Goal: Task Accomplishment & Management: Manage account settings

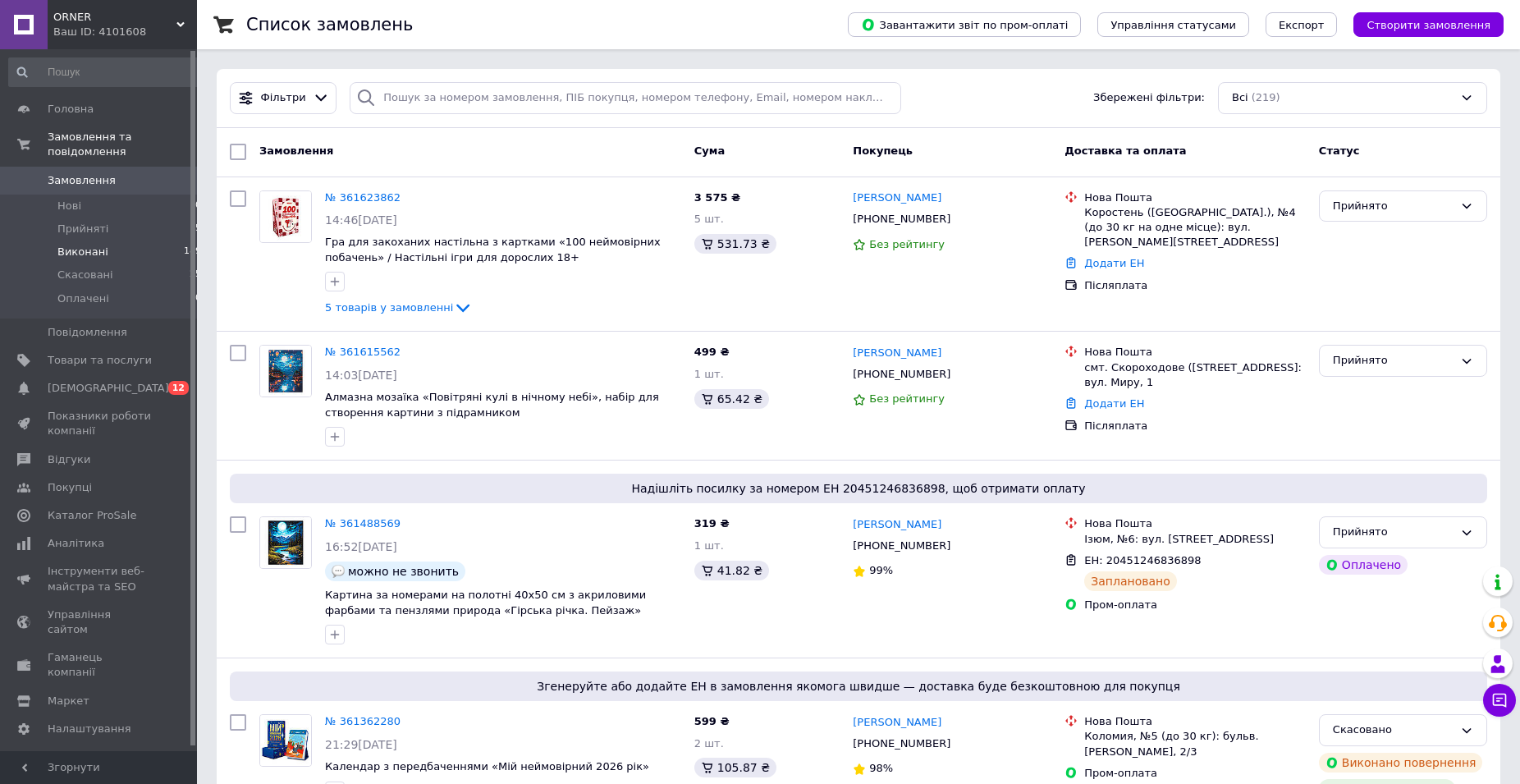
click at [71, 244] on span "Виконані" at bounding box center [83, 252] width 51 height 15
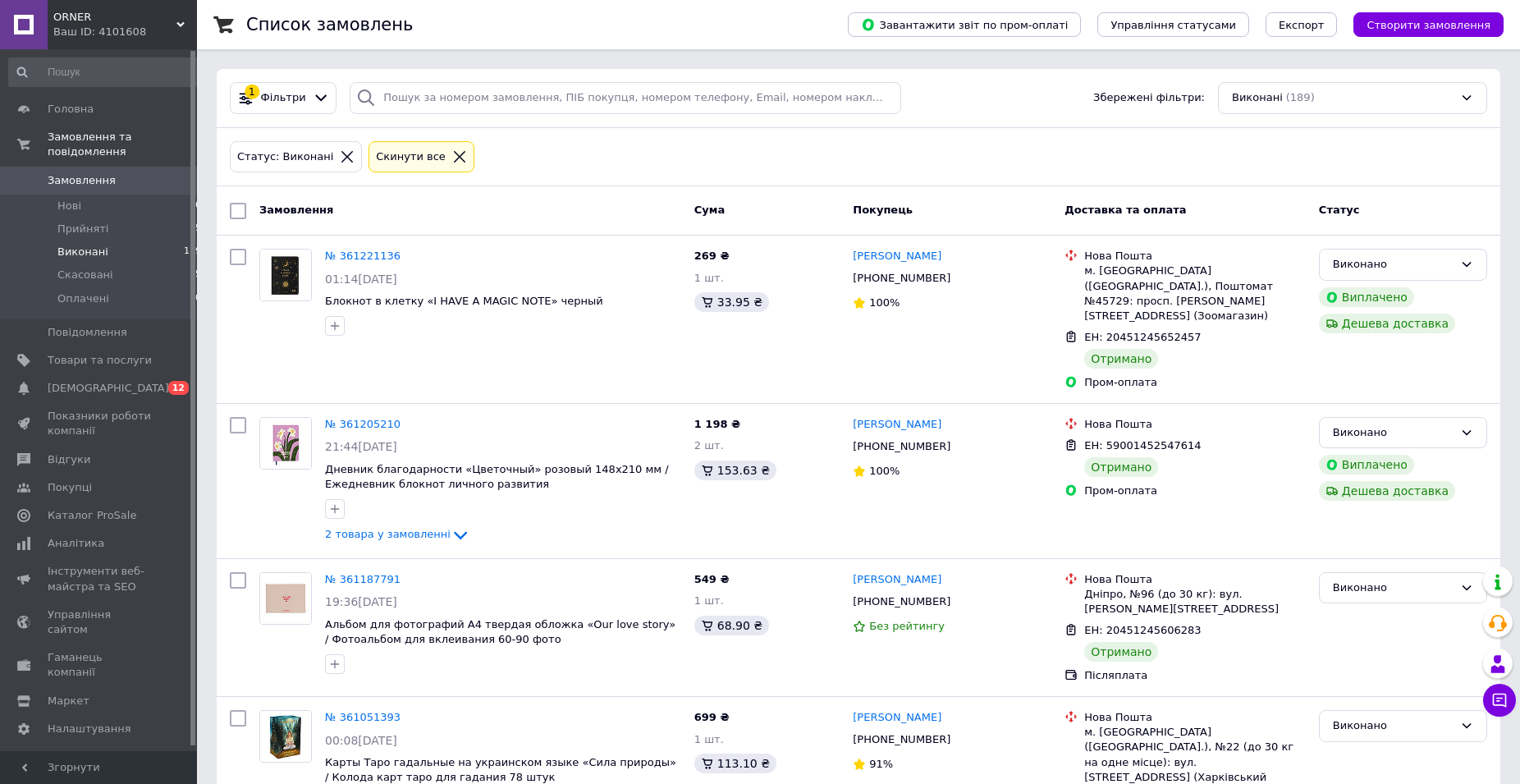
click at [629, 140] on div "Статус: Виконані Cкинути все" at bounding box center [859, 157] width 1265 height 38
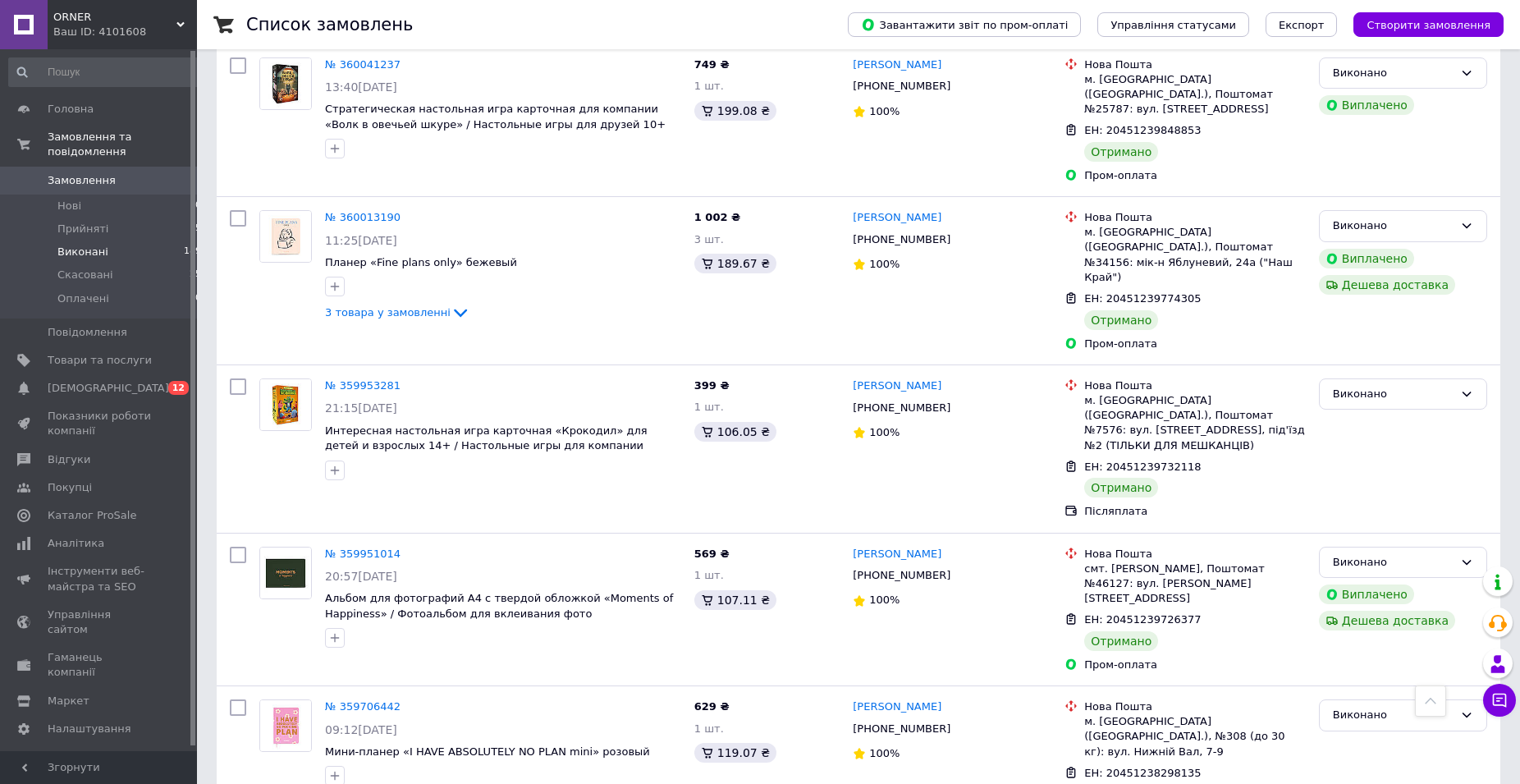
scroll to position [2419, 0]
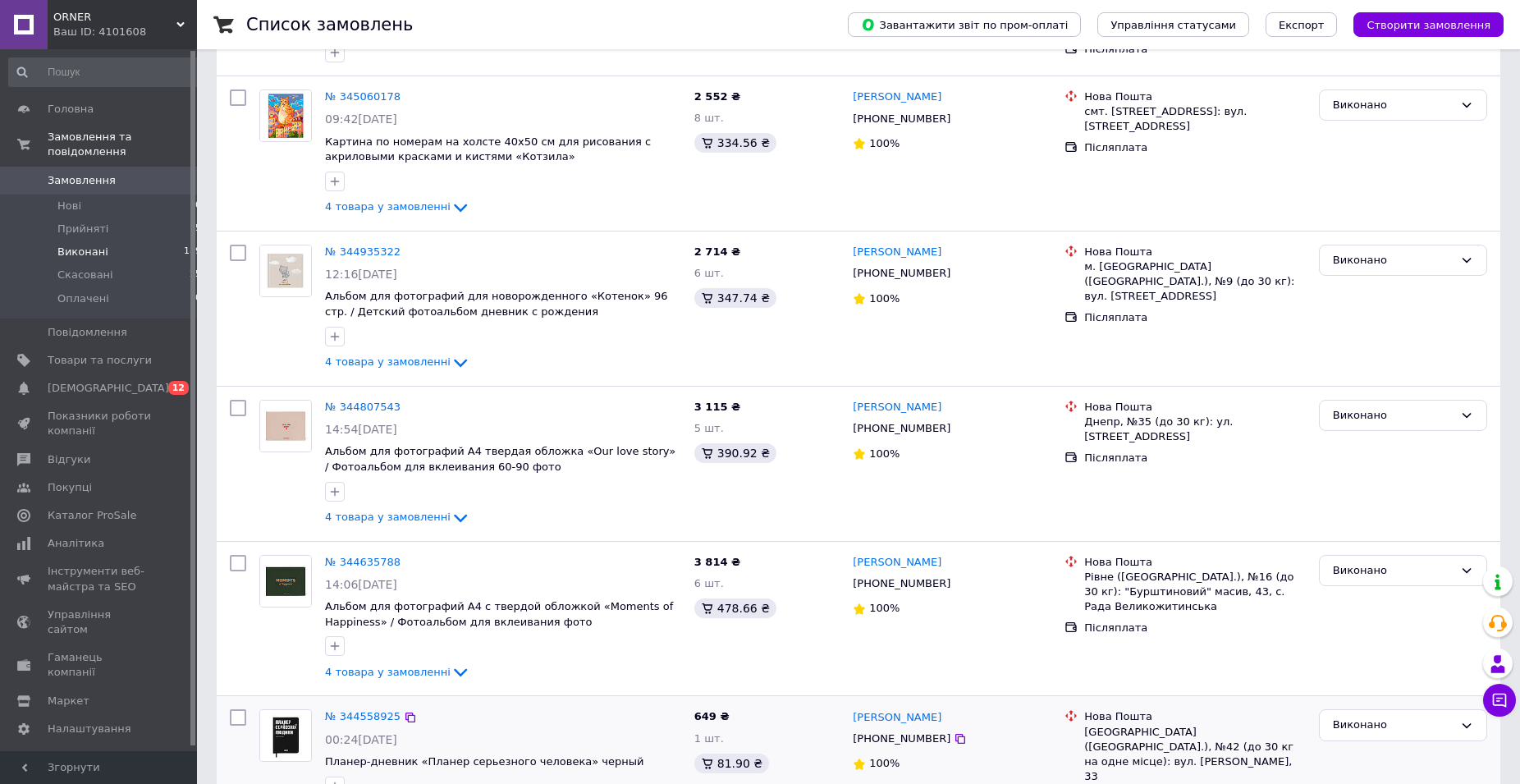
scroll to position [850, 0]
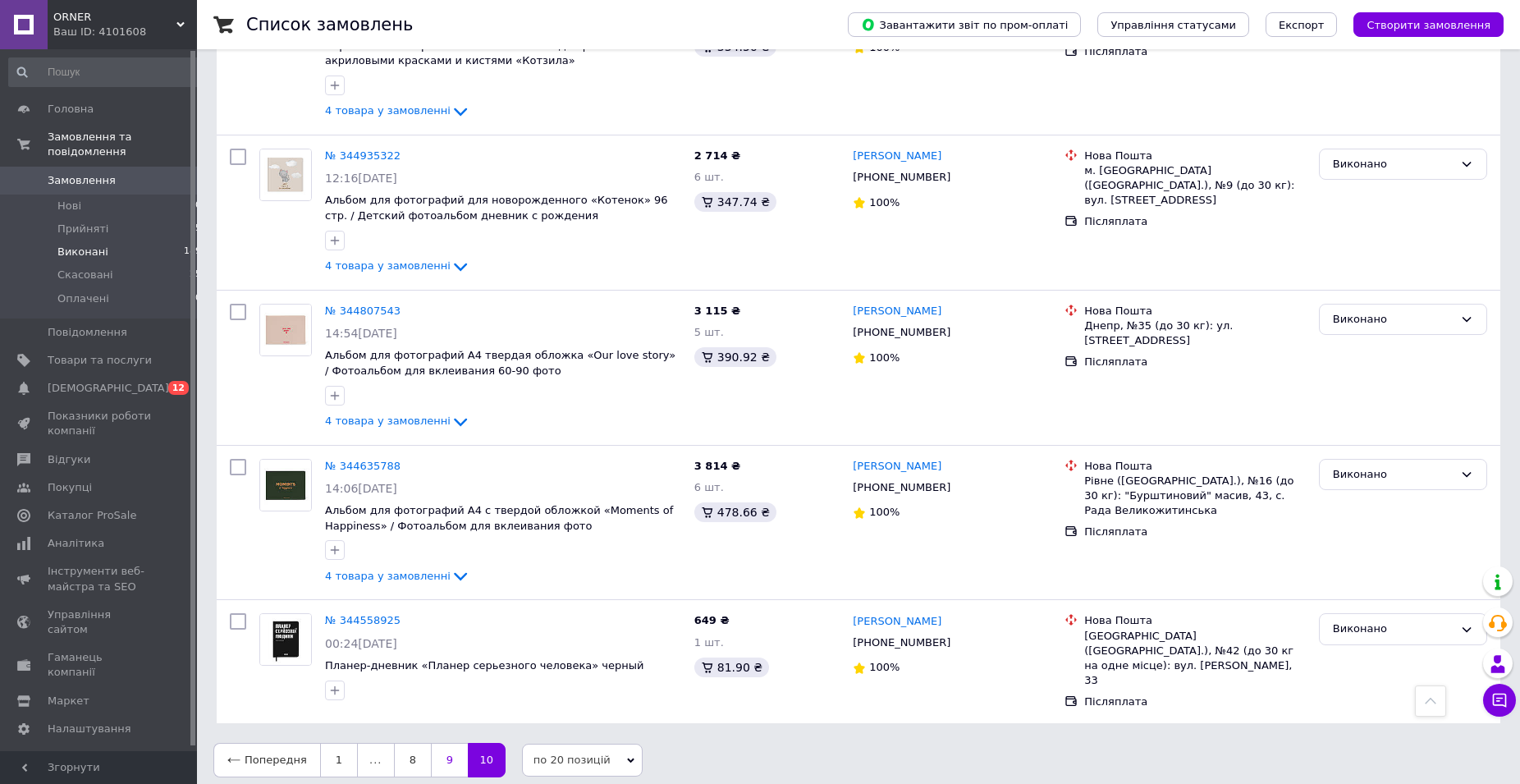
click at [431, 754] on link "9" at bounding box center [449, 760] width 37 height 35
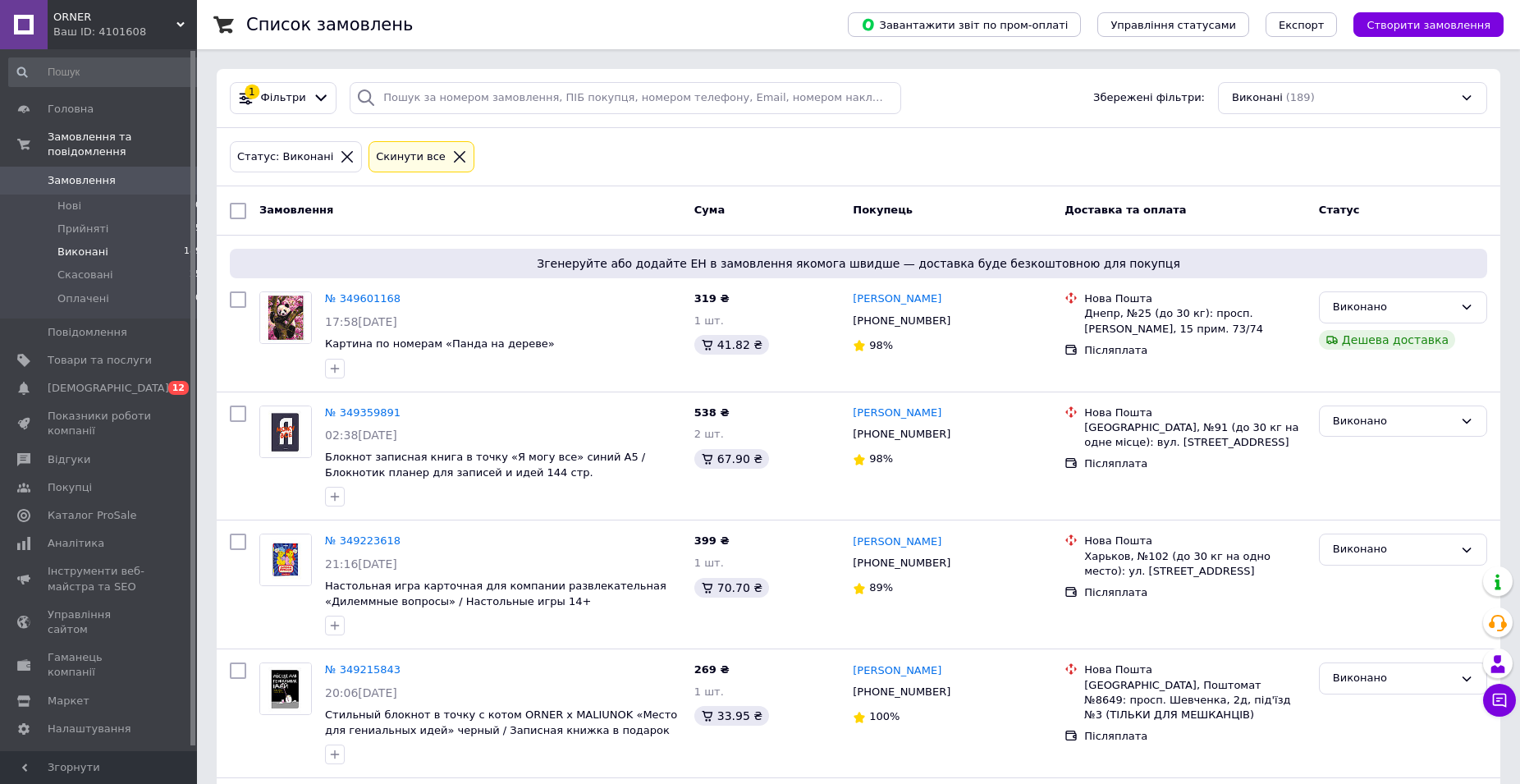
click at [265, 213] on span "Замовлення" at bounding box center [296, 209] width 74 height 12
click at [278, 102] on span "Фільтри" at bounding box center [283, 98] width 45 height 16
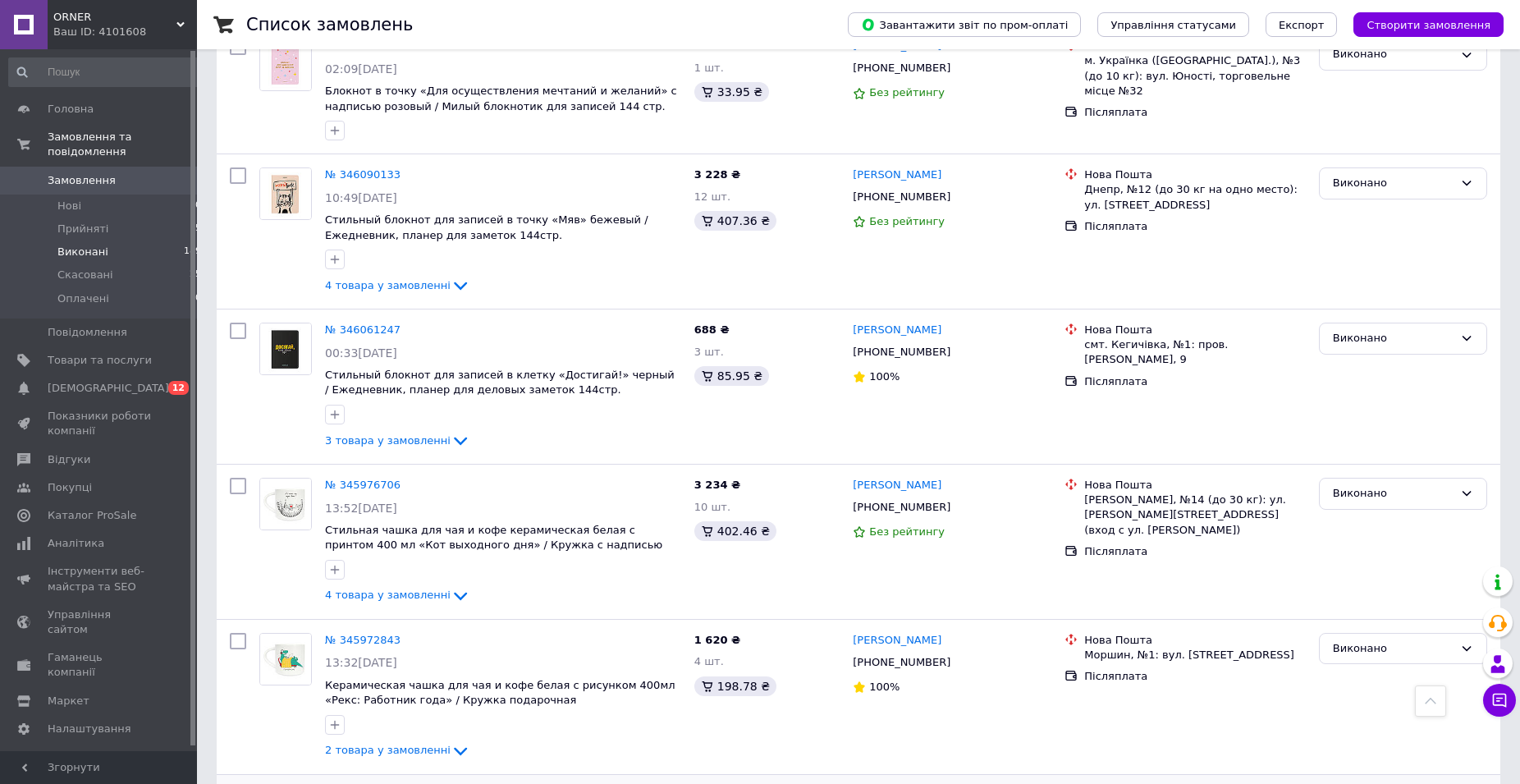
scroll to position [2261, 0]
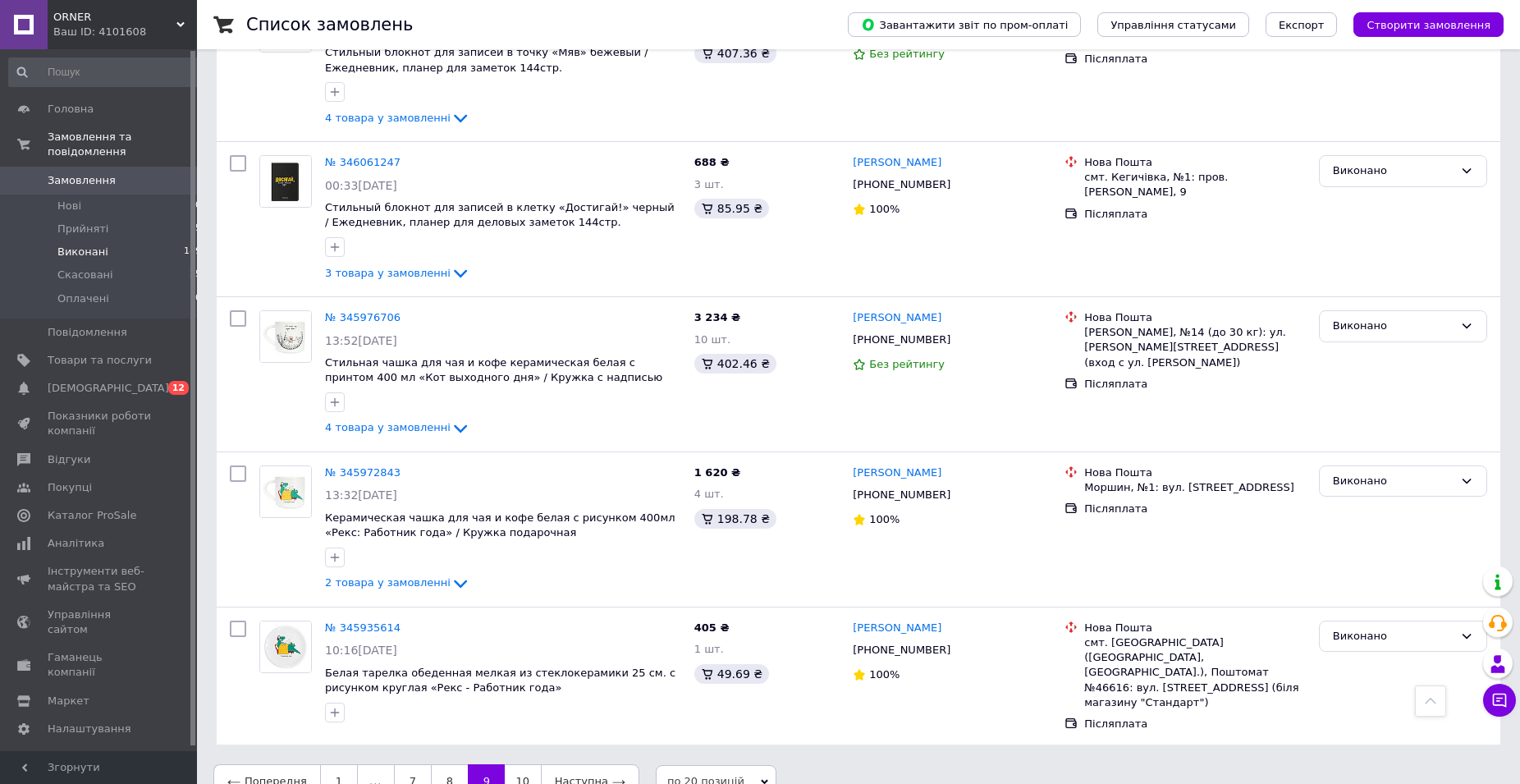
click at [101, 173] on span "Замовлення" at bounding box center [81, 180] width 68 height 15
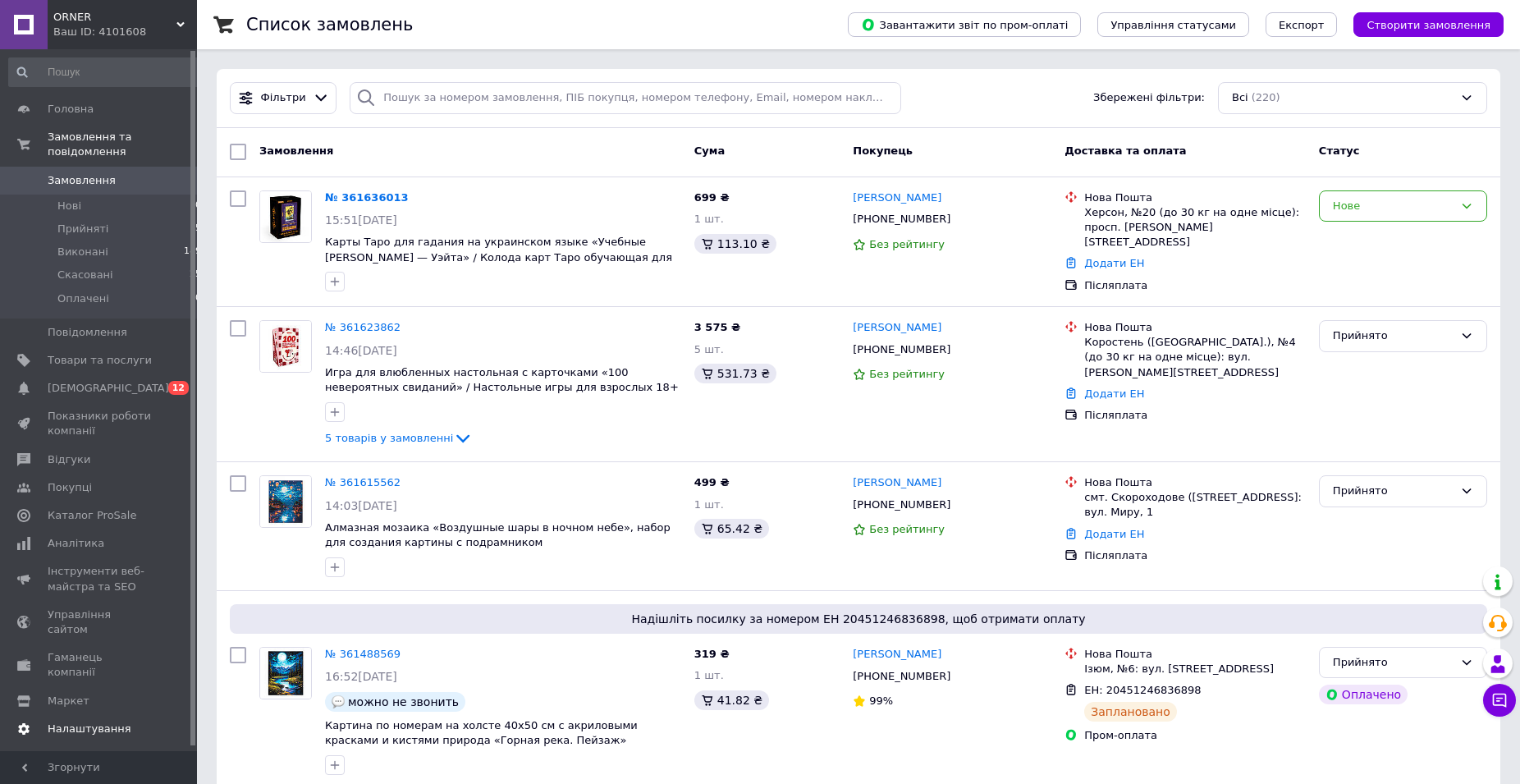
click at [70, 722] on span "Налаштування" at bounding box center [90, 729] width 84 height 15
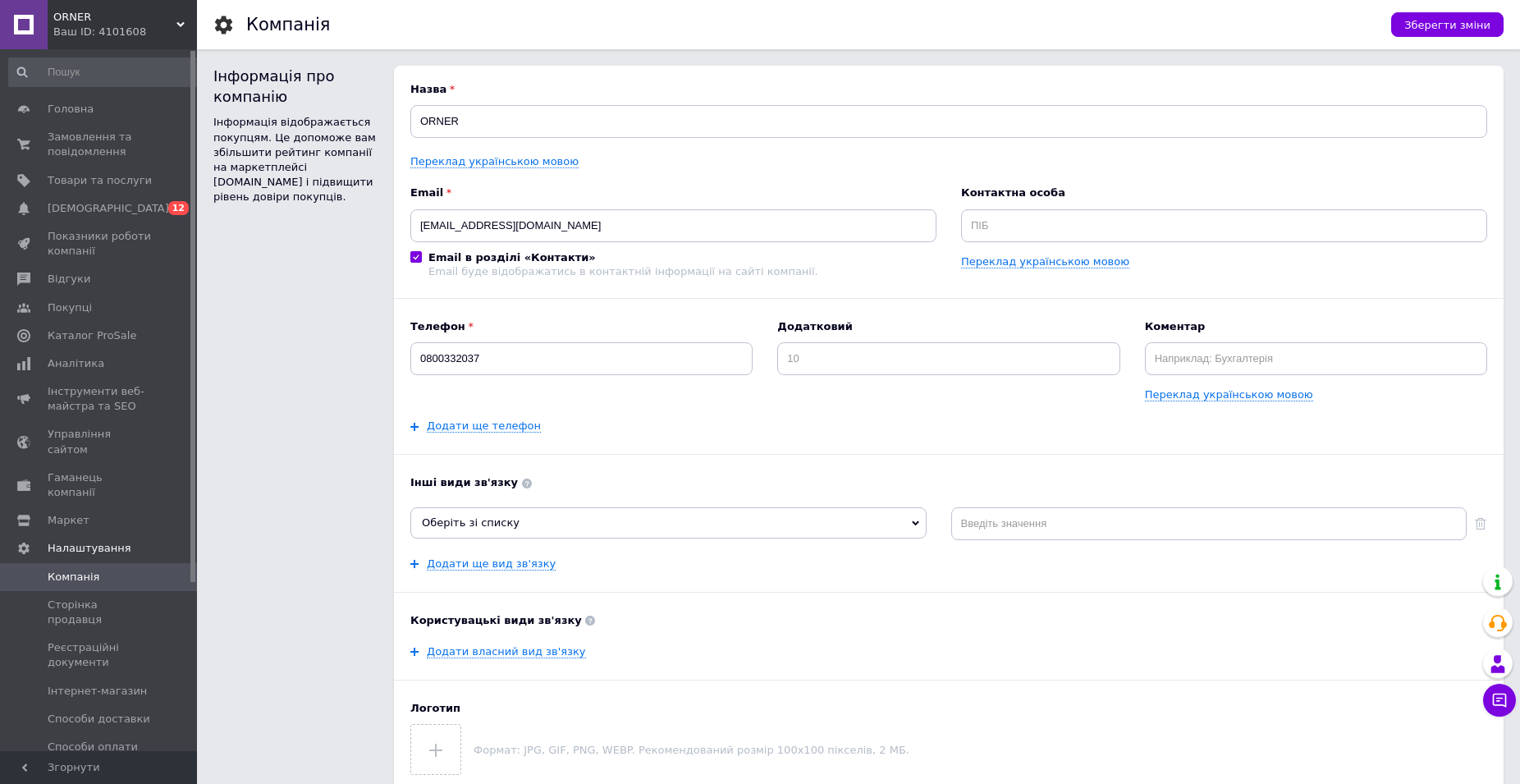
scroll to position [167, 0]
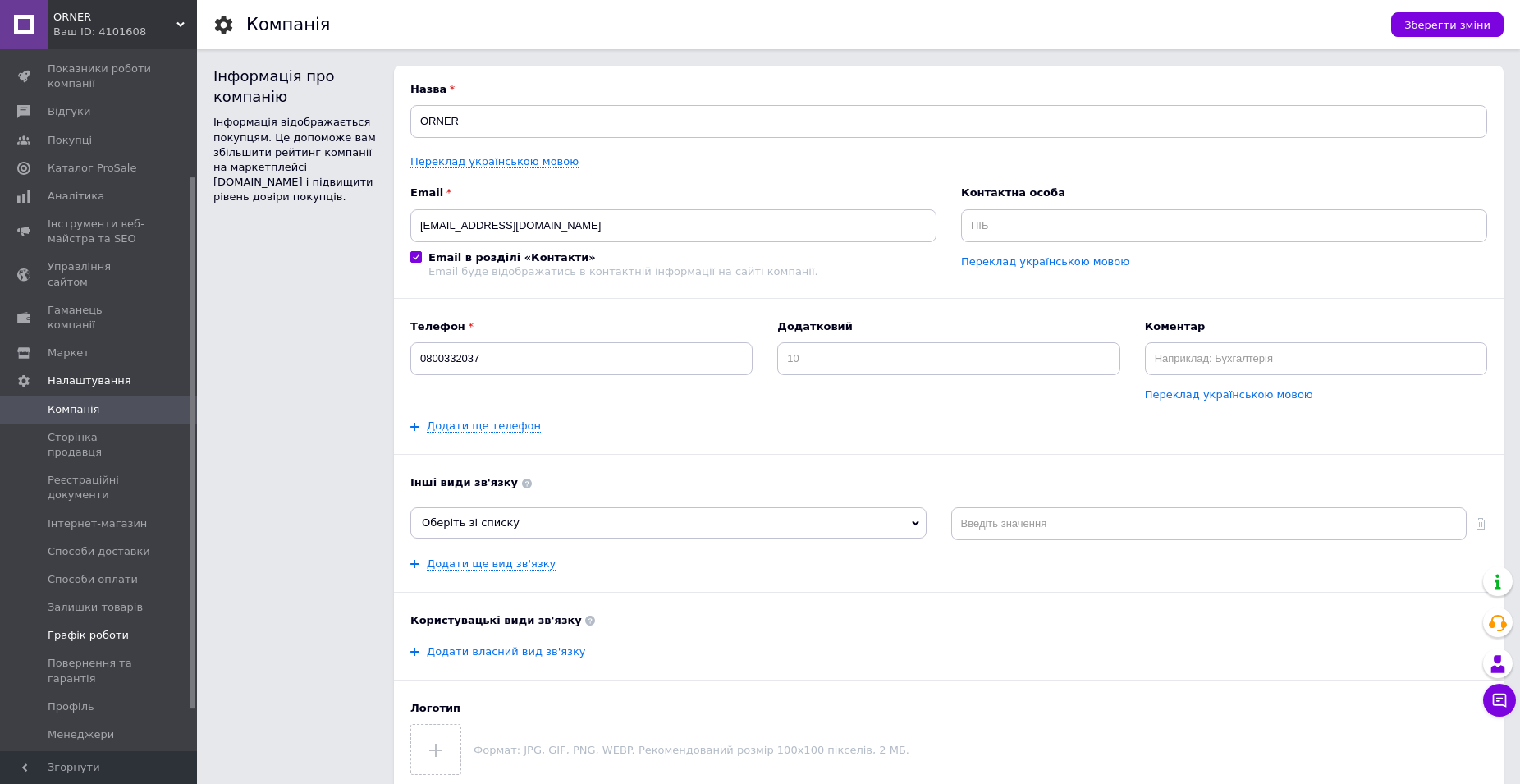
click at [97, 628] on span "Графік роботи" at bounding box center [88, 635] width 81 height 15
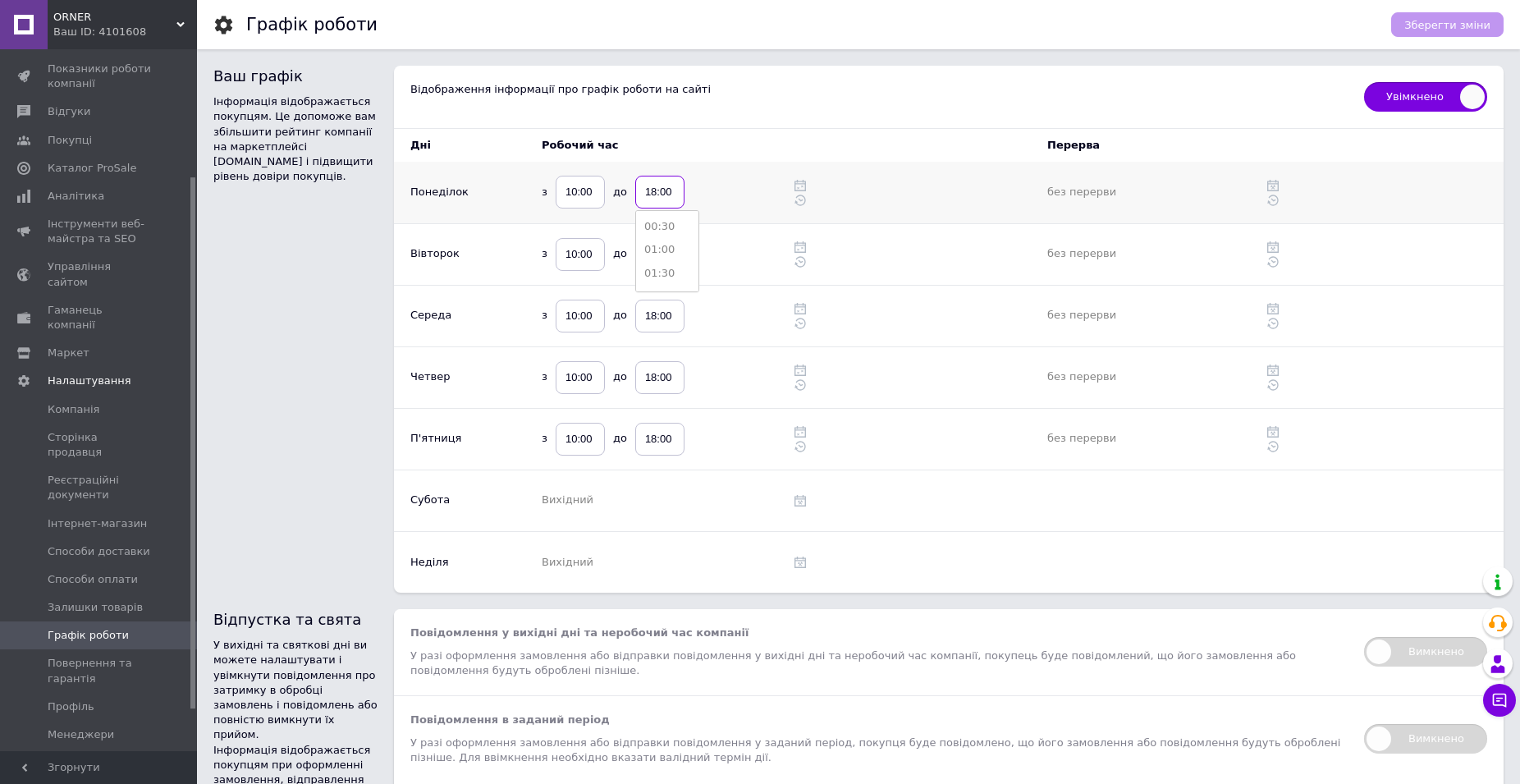
click at [656, 188] on input "18:00" at bounding box center [660, 192] width 49 height 33
type input "20:00"
click at [674, 194] on input "20:00" at bounding box center [660, 192] width 49 height 33
click at [746, 89] on div "Ваш графік Відображення інформації про графік роботи на сайті" at bounding box center [879, 97] width 938 height 29
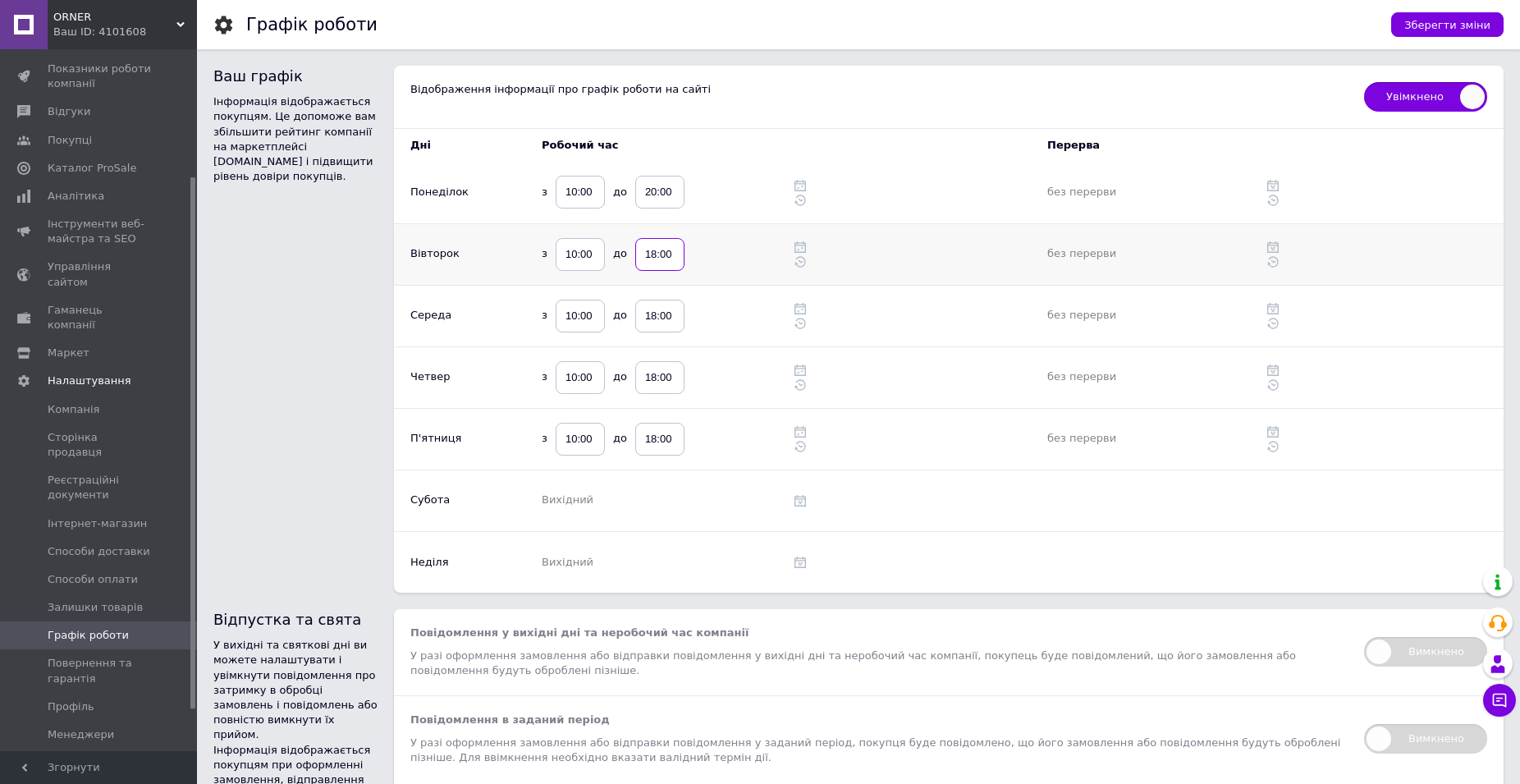
click at [666, 245] on input "18:00" at bounding box center [660, 254] width 49 height 33
paste input "20"
type input "20:00"
click at [727, 295] on td "з 10:00 до 18:00" at bounding box center [643, 315] width 236 height 61
click at [666, 320] on input "18:00" at bounding box center [660, 316] width 49 height 33
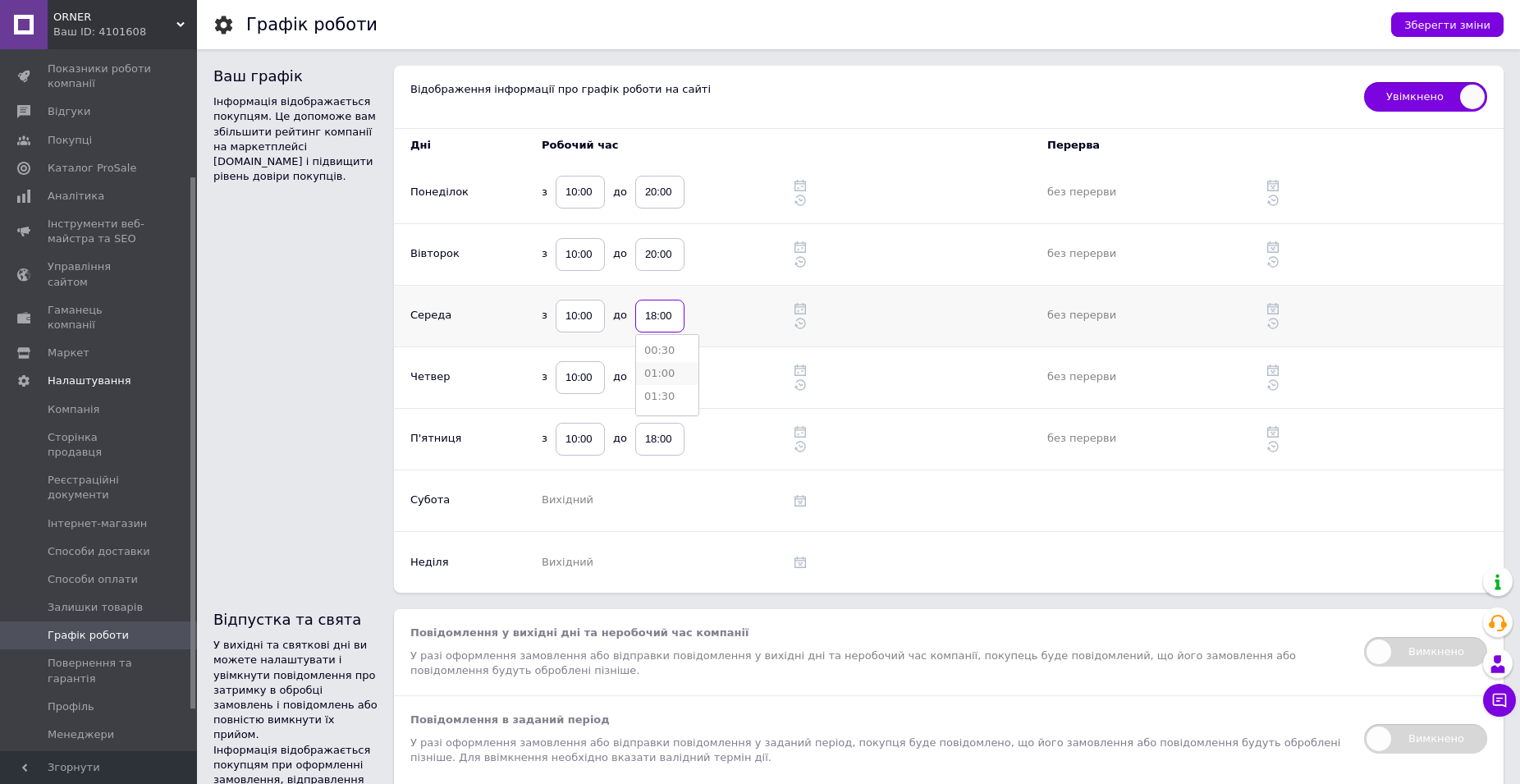
paste input "20"
type input "20:00"
click at [740, 330] on div "з 10:00 до 20:00 00:30 01:00 01:30 02:00 02:30 03:00 03:30 04:00 04:30 05:00 05…" at bounding box center [652, 316] width 220 height 33
click at [673, 377] on input "18:00" at bounding box center [660, 378] width 49 height 33
paste input "20"
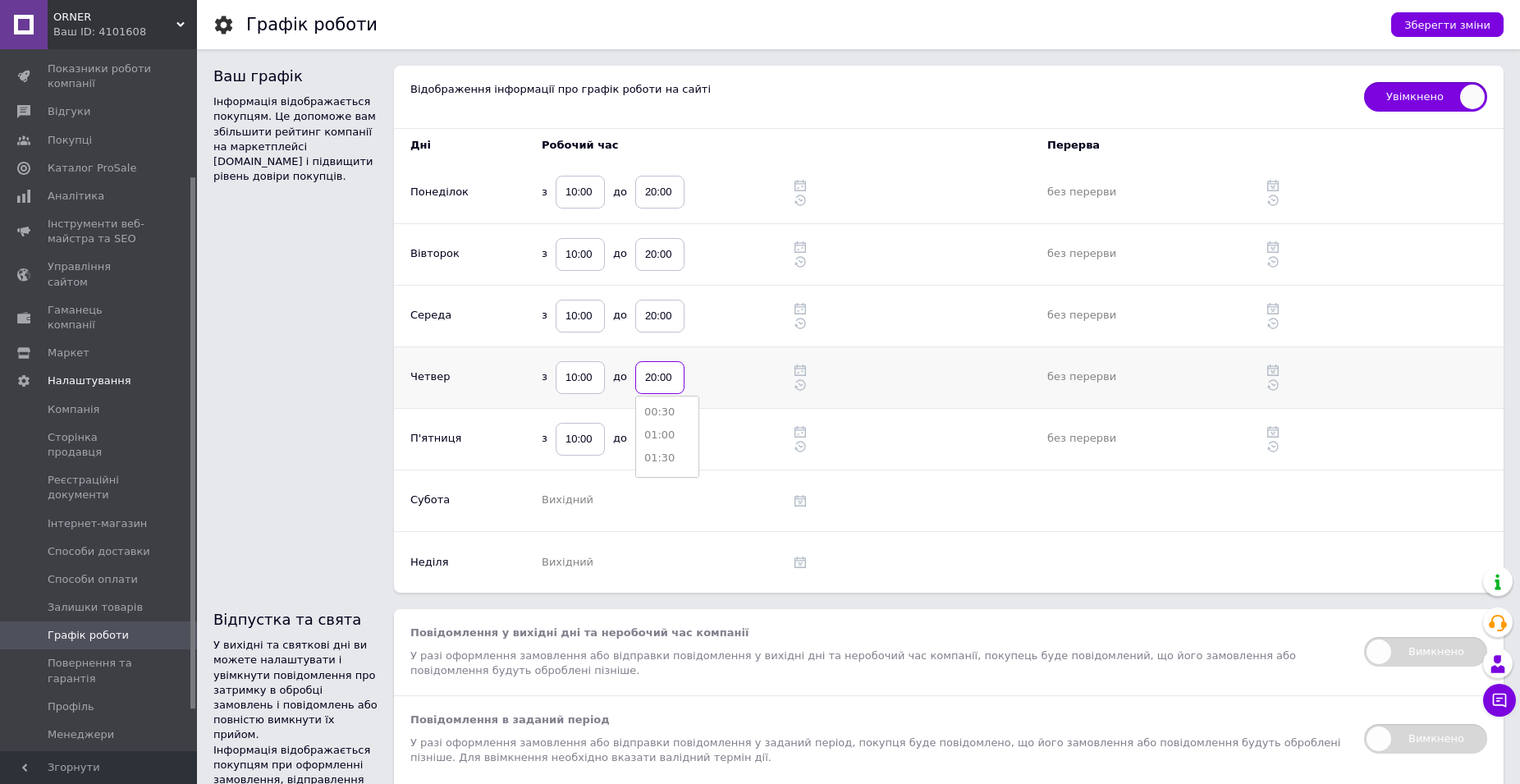
type input "20:00"
click at [753, 370] on div "з 10:00 до 20:00 00:30 01:00 01:30 02:00 02:30 03:00 03:30 04:00 04:30 05:00 05…" at bounding box center [652, 378] width 220 height 33
click at [652, 431] on input "18:00" at bounding box center [660, 439] width 49 height 33
paste input "20"
type input "20:00"
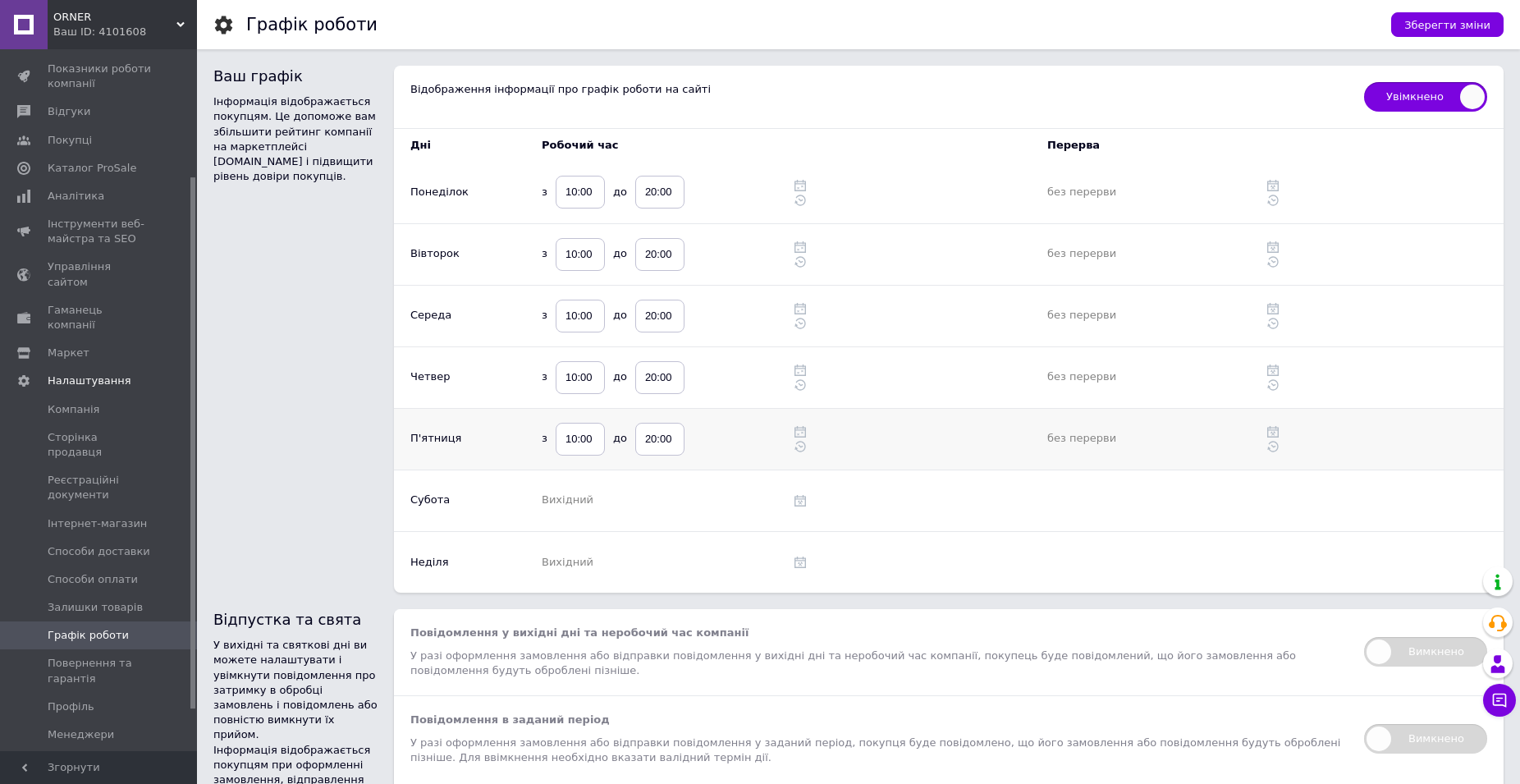
click at [737, 431] on div "з 10:00 до 20:00" at bounding box center [652, 439] width 220 height 33
click at [804, 502] on icon at bounding box center [800, 500] width 12 height 12
click at [660, 502] on input "18:00" at bounding box center [660, 500] width 49 height 33
paste input "20"
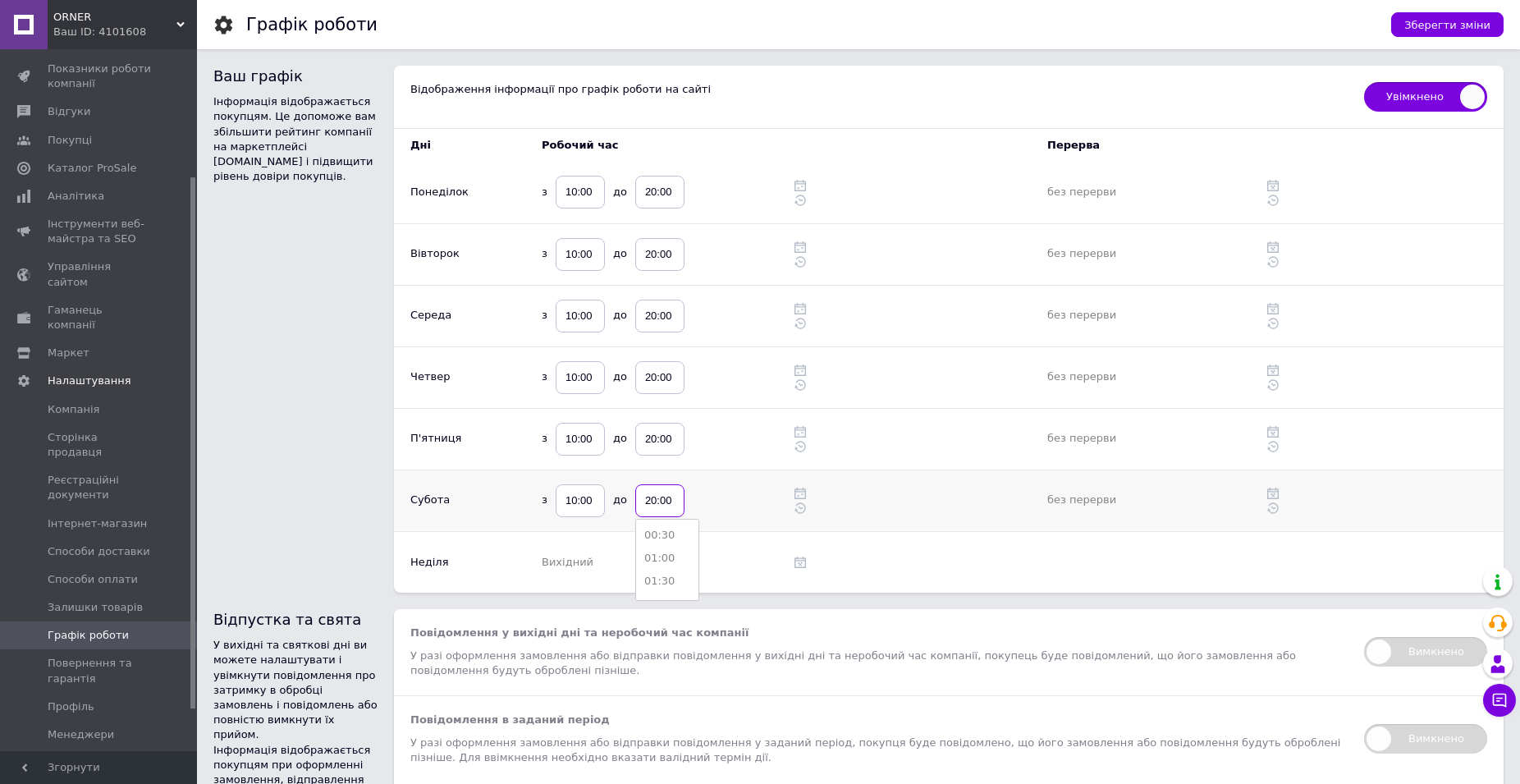
type input "20:00"
click at [747, 507] on div "з 10:00 до 20:00" at bounding box center [652, 500] width 220 height 33
click at [808, 566] on td at bounding box center [912, 561] width 236 height 61
click at [801, 564] on icon at bounding box center [800, 562] width 12 height 12
click at [659, 566] on input "18:00" at bounding box center [660, 563] width 49 height 33
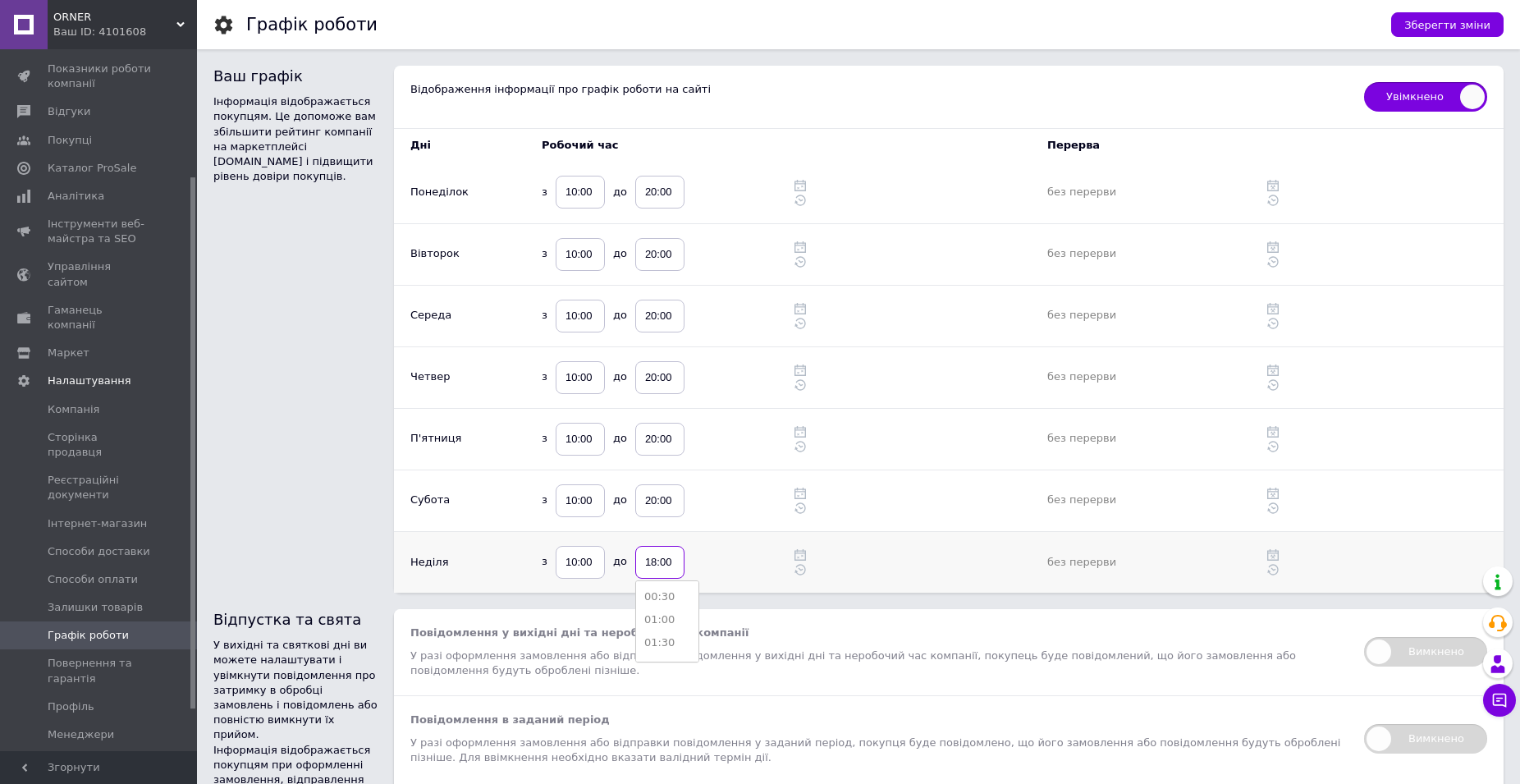
paste input "20"
type input "20:00"
click at [715, 554] on div "з 10:00 до 20:00" at bounding box center [652, 563] width 220 height 33
click at [1433, 20] on span "Зберегти зміни" at bounding box center [1448, 25] width 86 height 12
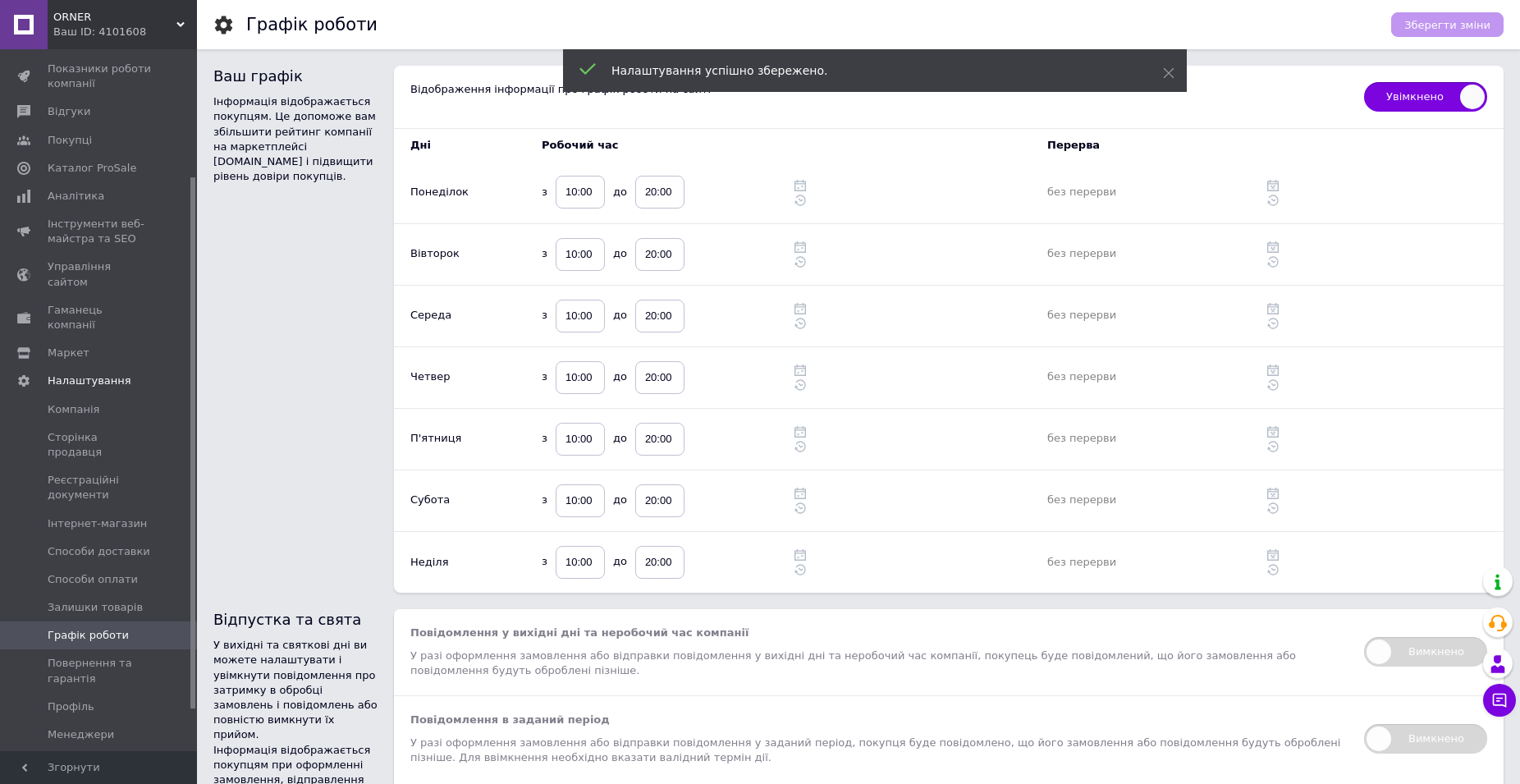
click at [297, 388] on div "Ваш графік Інформація відображається покупцям. Це допоможе вам збільшити рейтин…" at bounding box center [303, 329] width 180 height 527
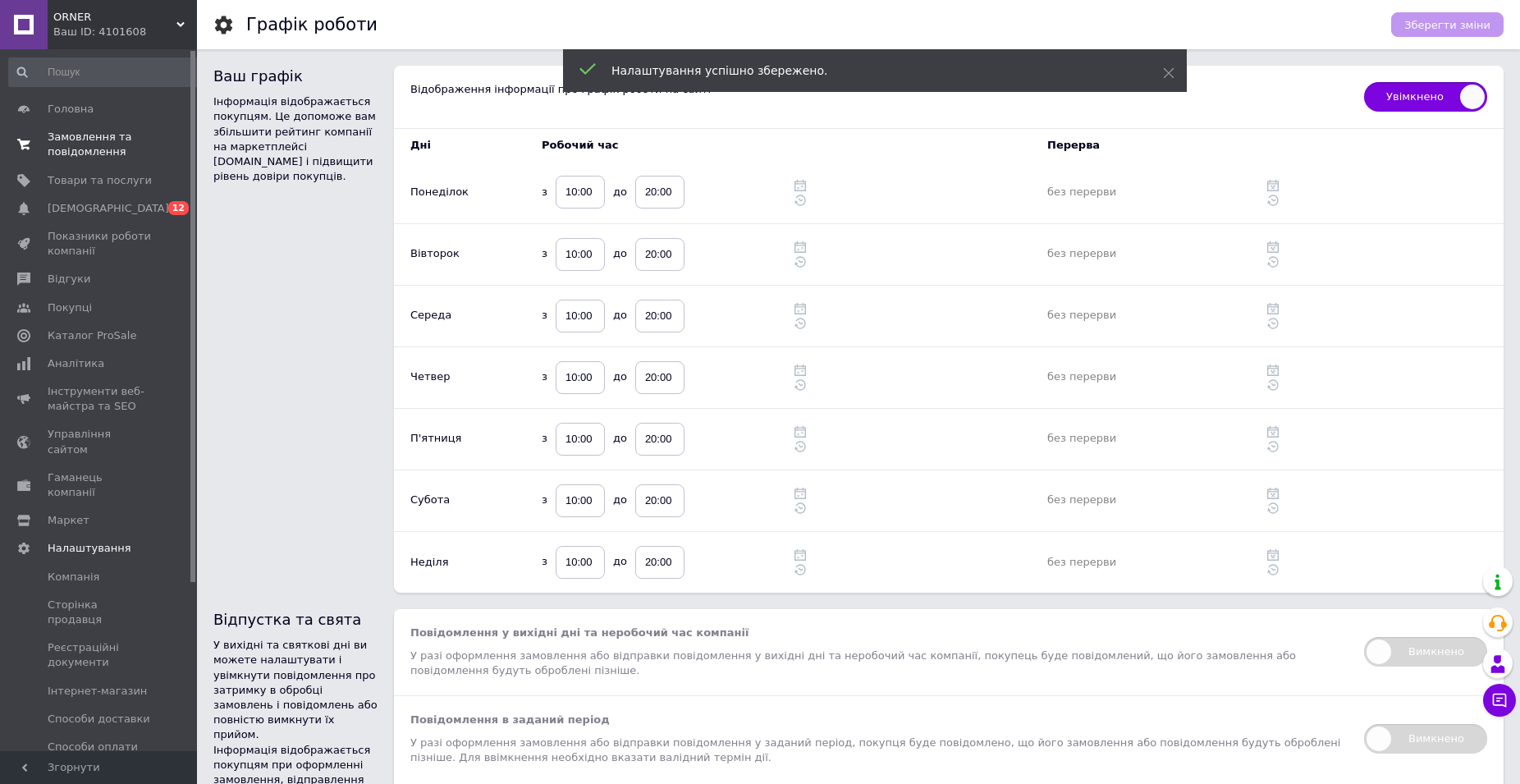
click at [59, 145] on span "Замовлення та повідомлення" at bounding box center [100, 145] width 104 height 29
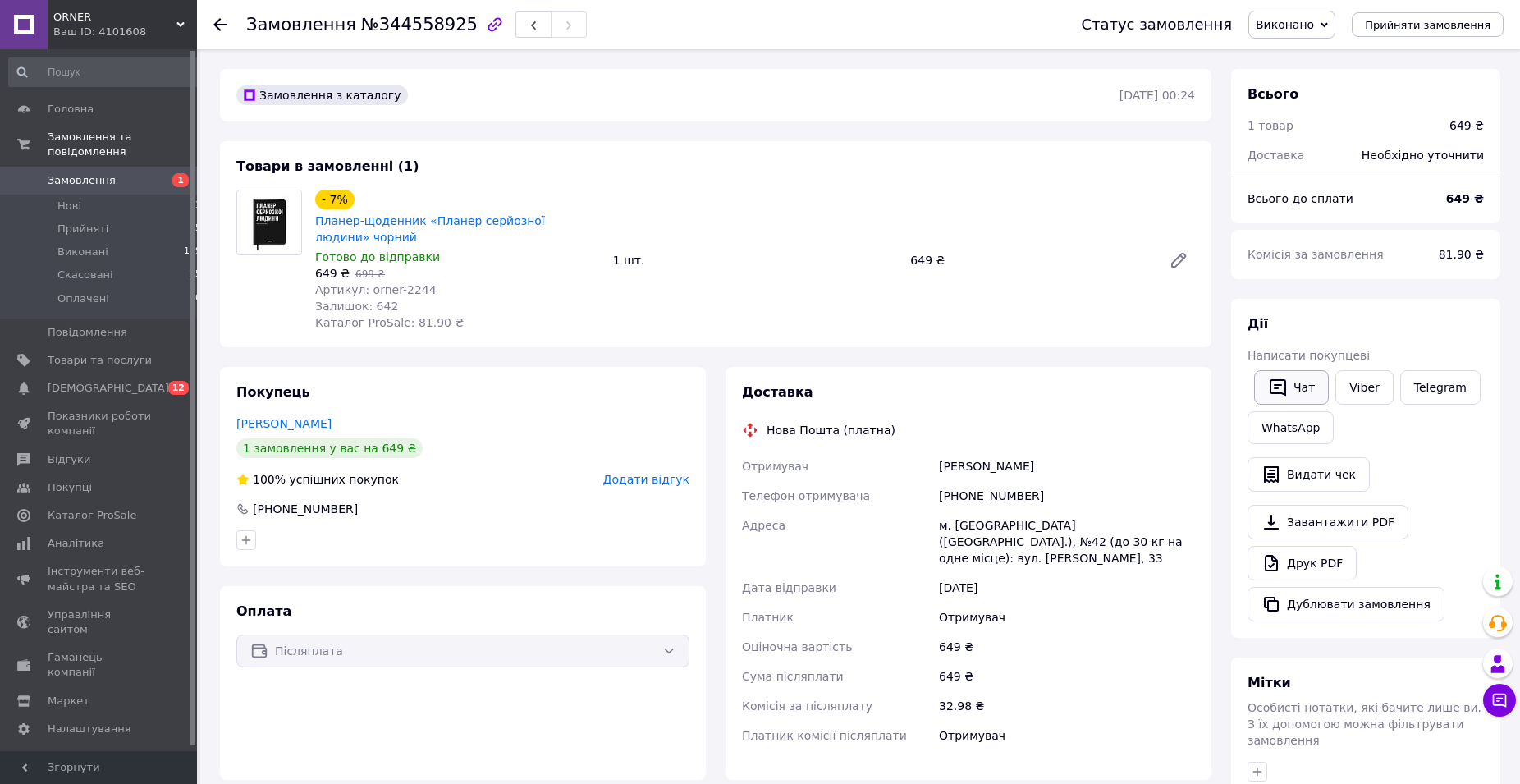
click at [1305, 385] on button "Чат" at bounding box center [1292, 388] width 75 height 35
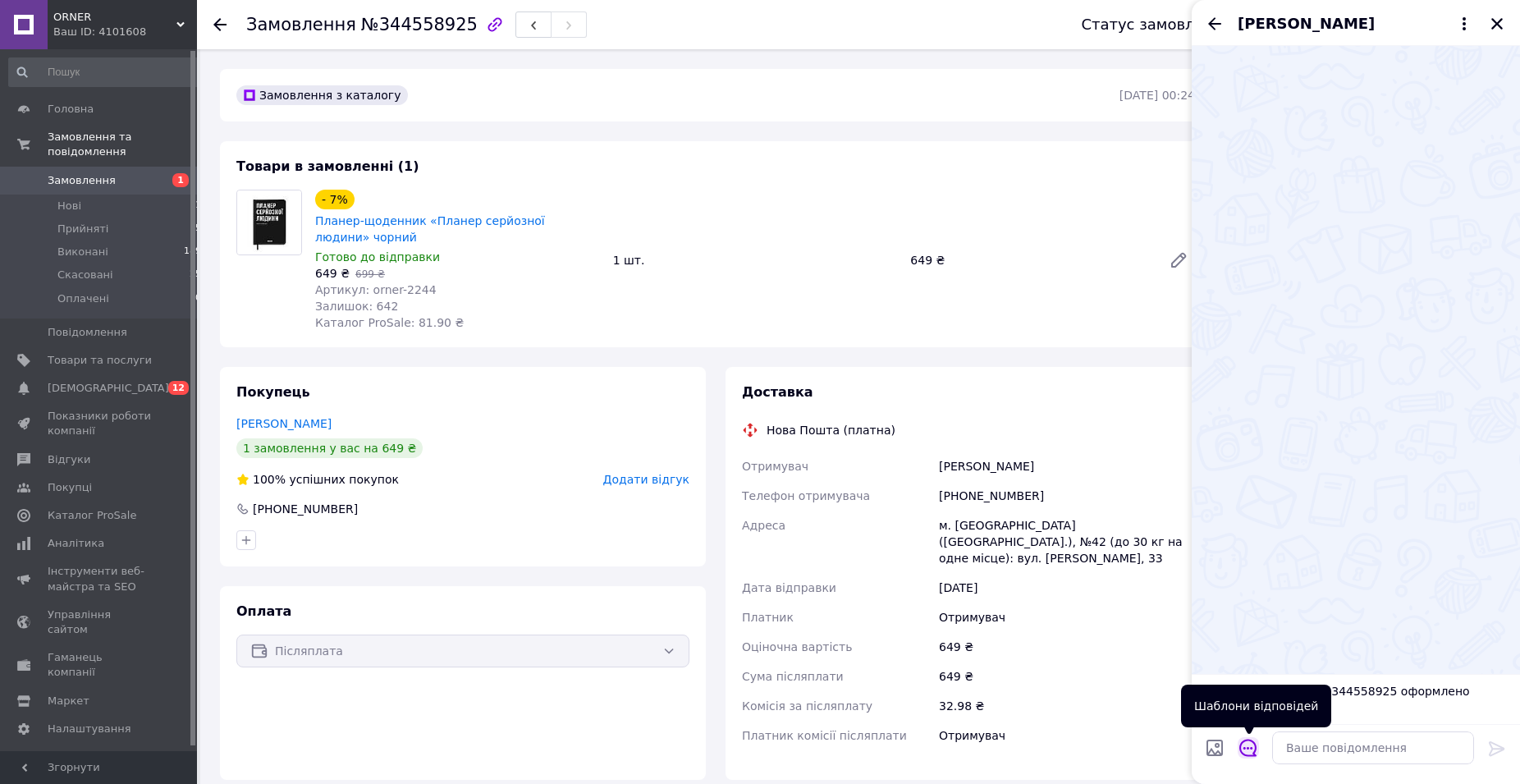
click at [1242, 748] on icon "Відкрити шаблони відповідей" at bounding box center [1249, 747] width 18 height 18
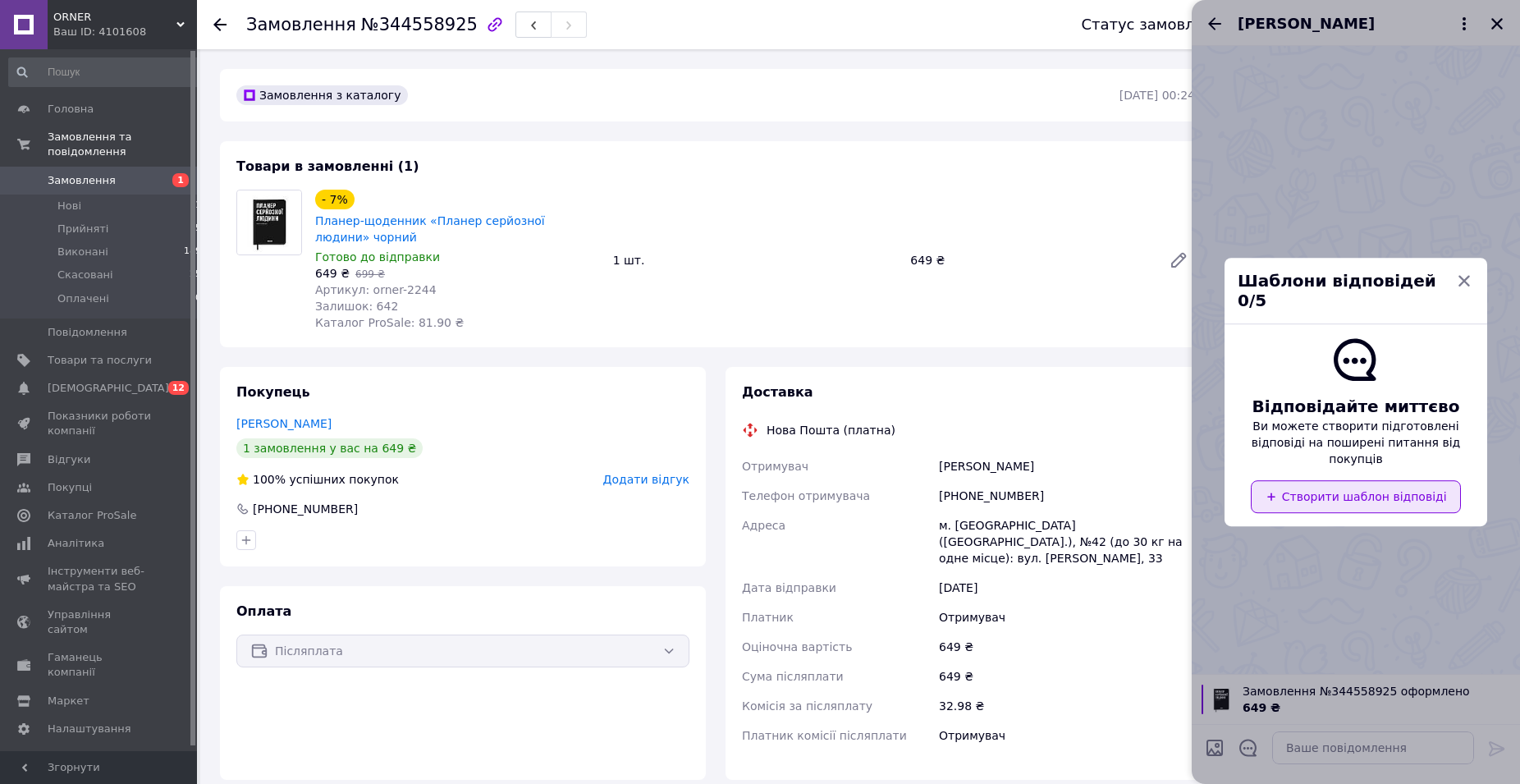
click at [1352, 480] on button "Створити шаблон відповіді" at bounding box center [1355, 497] width 210 height 33
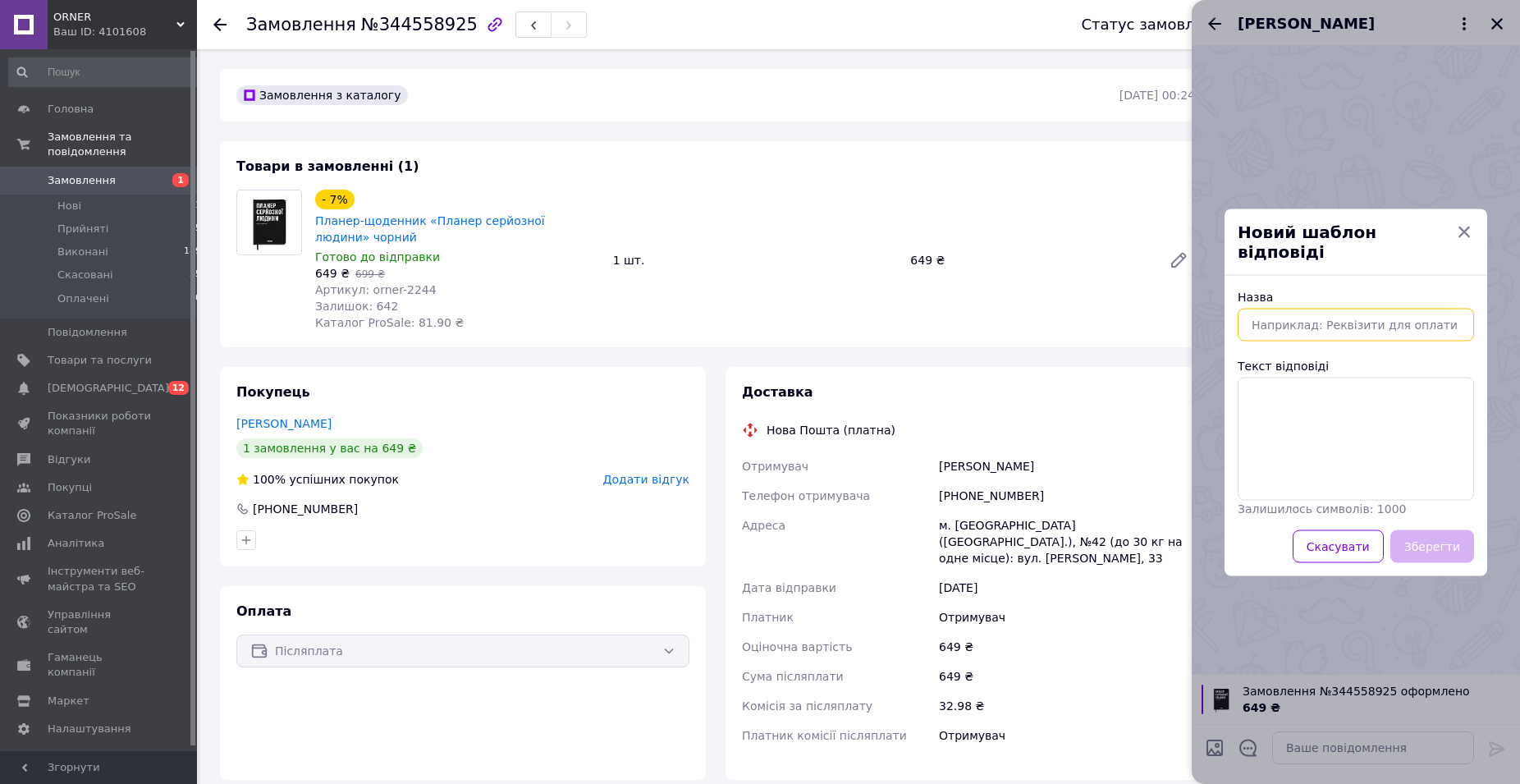
click at [1404, 328] on input "Назва" at bounding box center [1356, 324] width 236 height 33
click at [1403, 401] on textarea "Текст відповіді" at bounding box center [1356, 438] width 236 height 124
paste textarea "Привіт! Ви нещодавно замовляли Планер-дневник Orner "Планер серйозної людини" А…"
type textarea "Привіт! Ви нещодавно замовляли Планер-дневник Orner "Планер серйозної людини" А…"
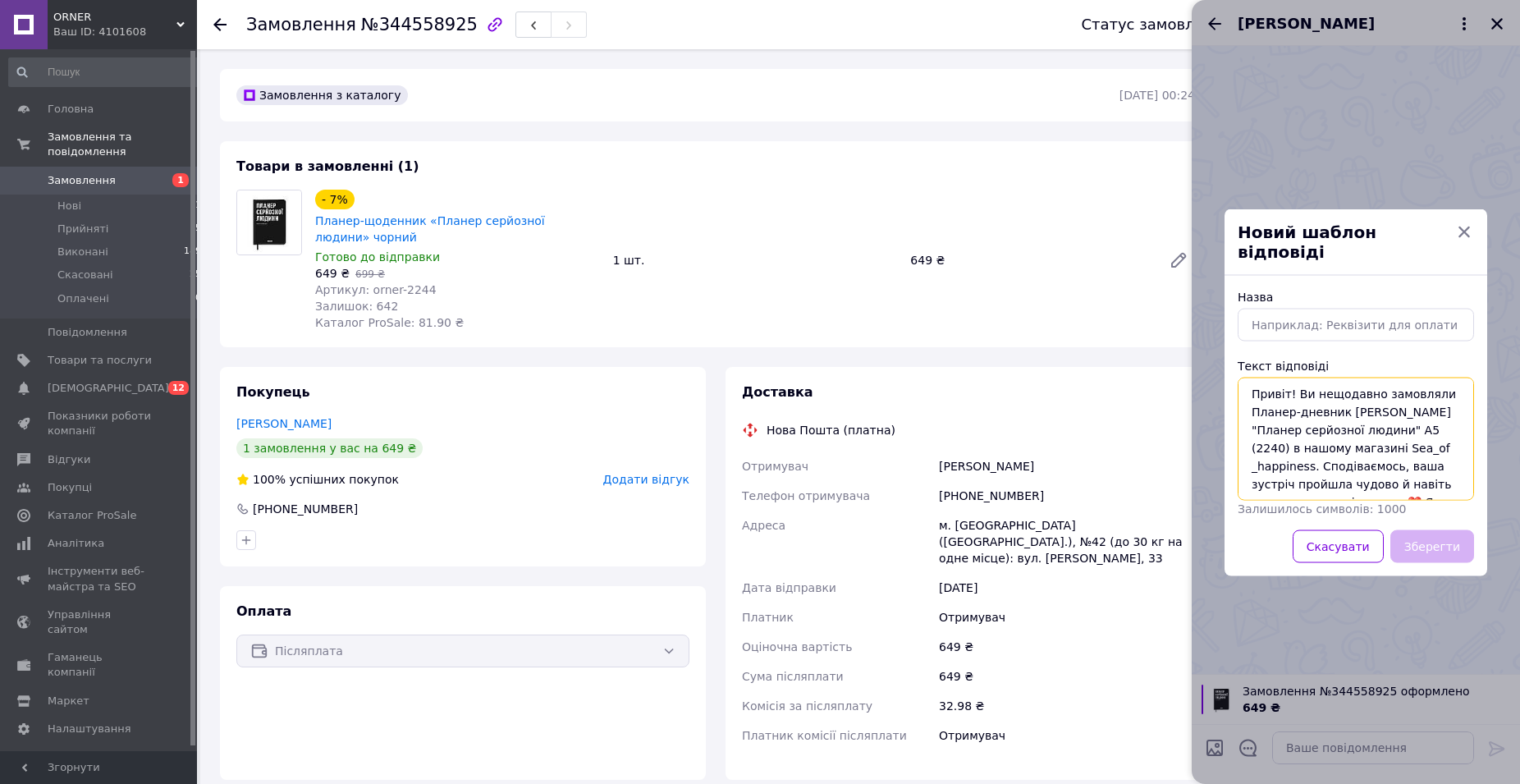
scroll to position [137, 0]
click at [1457, 242] on button "button" at bounding box center [1465, 231] width 20 height 20
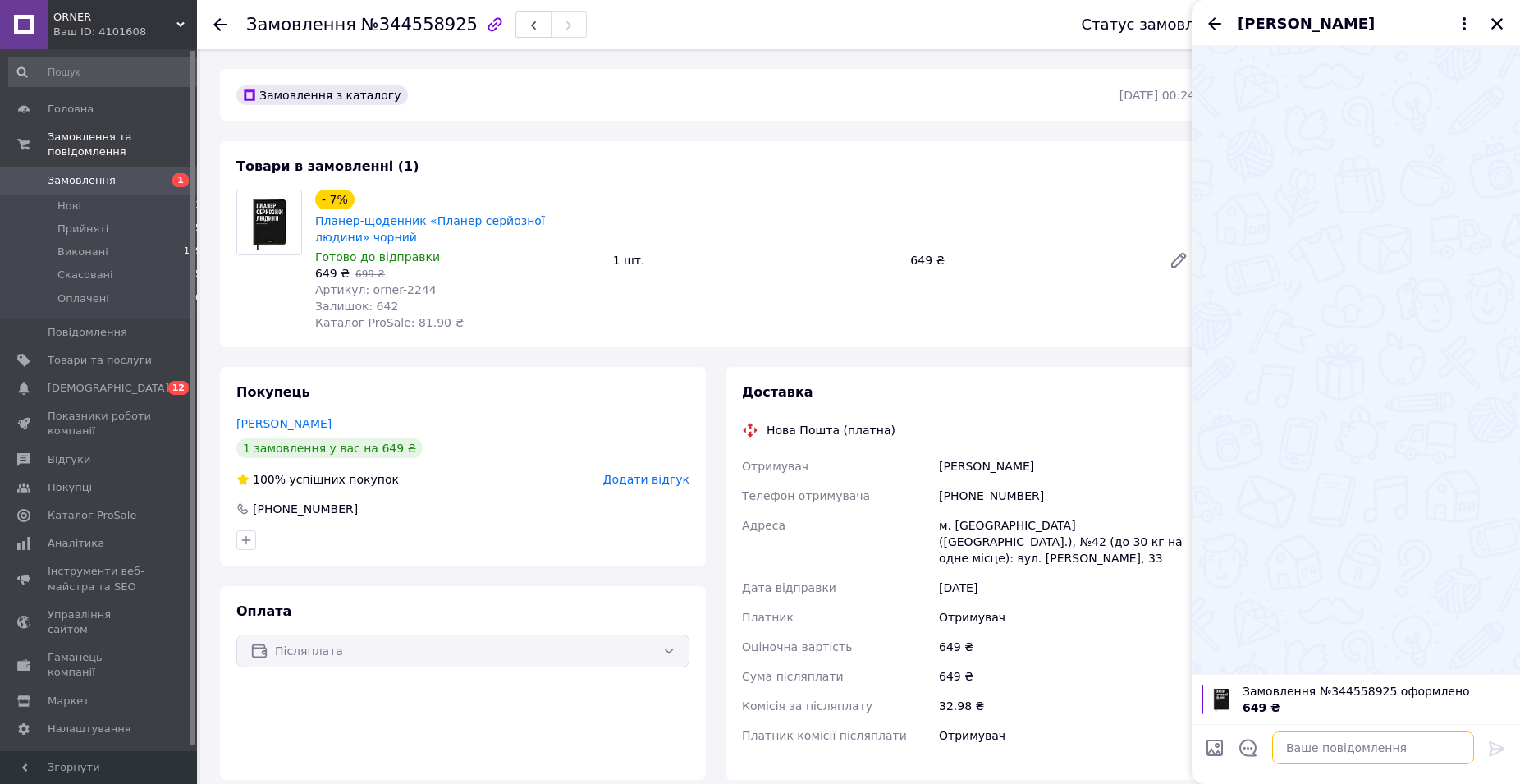
click at [1372, 746] on textarea at bounding box center [1374, 747] width 202 height 33
paste textarea "Привіт! Ви нещодавно замовляли Планер-дневник Orner "Планер серйозної людини" А…"
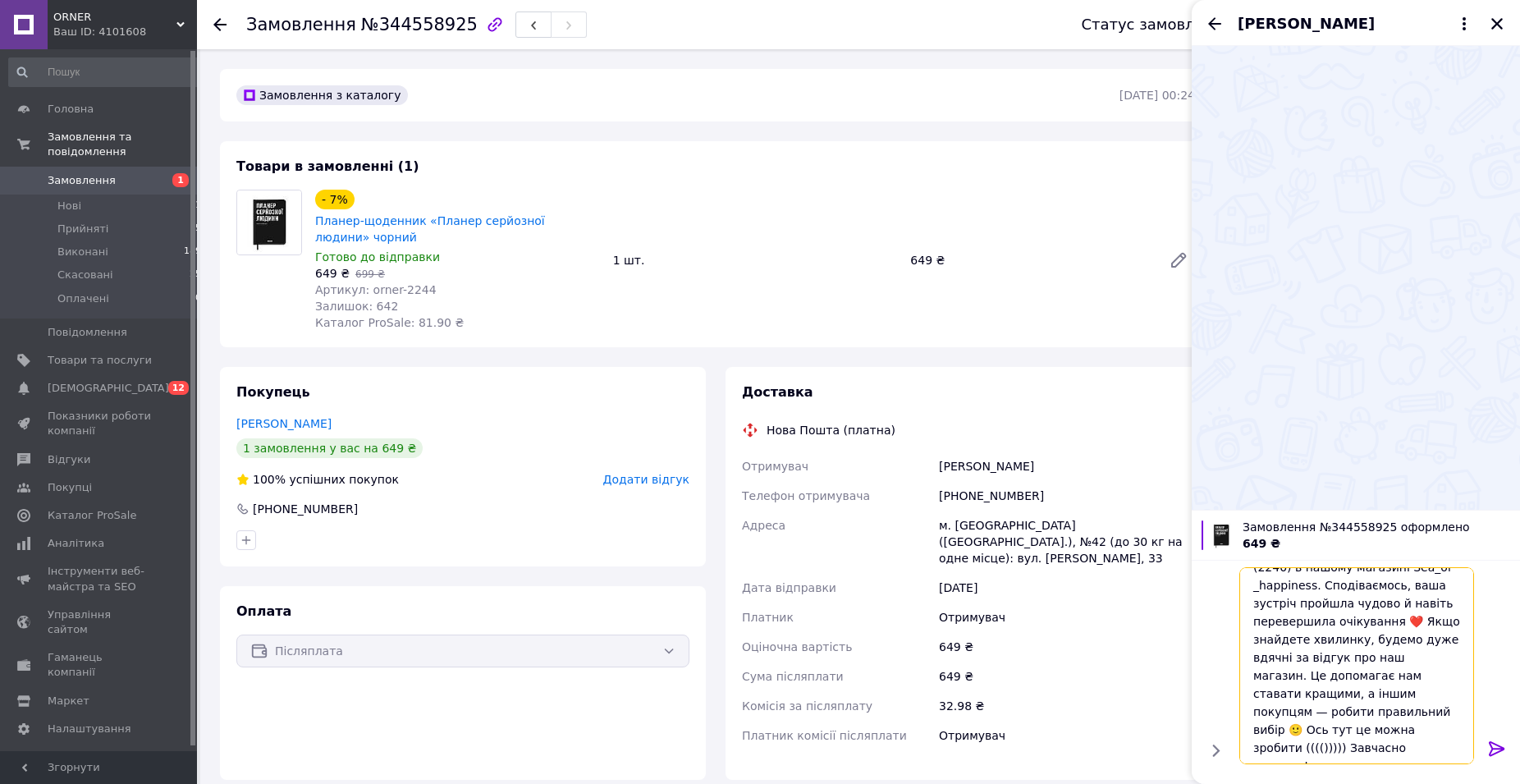
type textarea "Привіт! Ви нещодавно замовляли Планер-дневник Orner "Планер серйозної людини" А…"
click at [1122, 376] on div "Доставка Нова Пошта (платна) Отримувач Рагімов Рустам Телефон отримувача +38093…" at bounding box center [968, 573] width 486 height 413
click at [1493, 32] on button "Закрити" at bounding box center [1498, 24] width 20 height 20
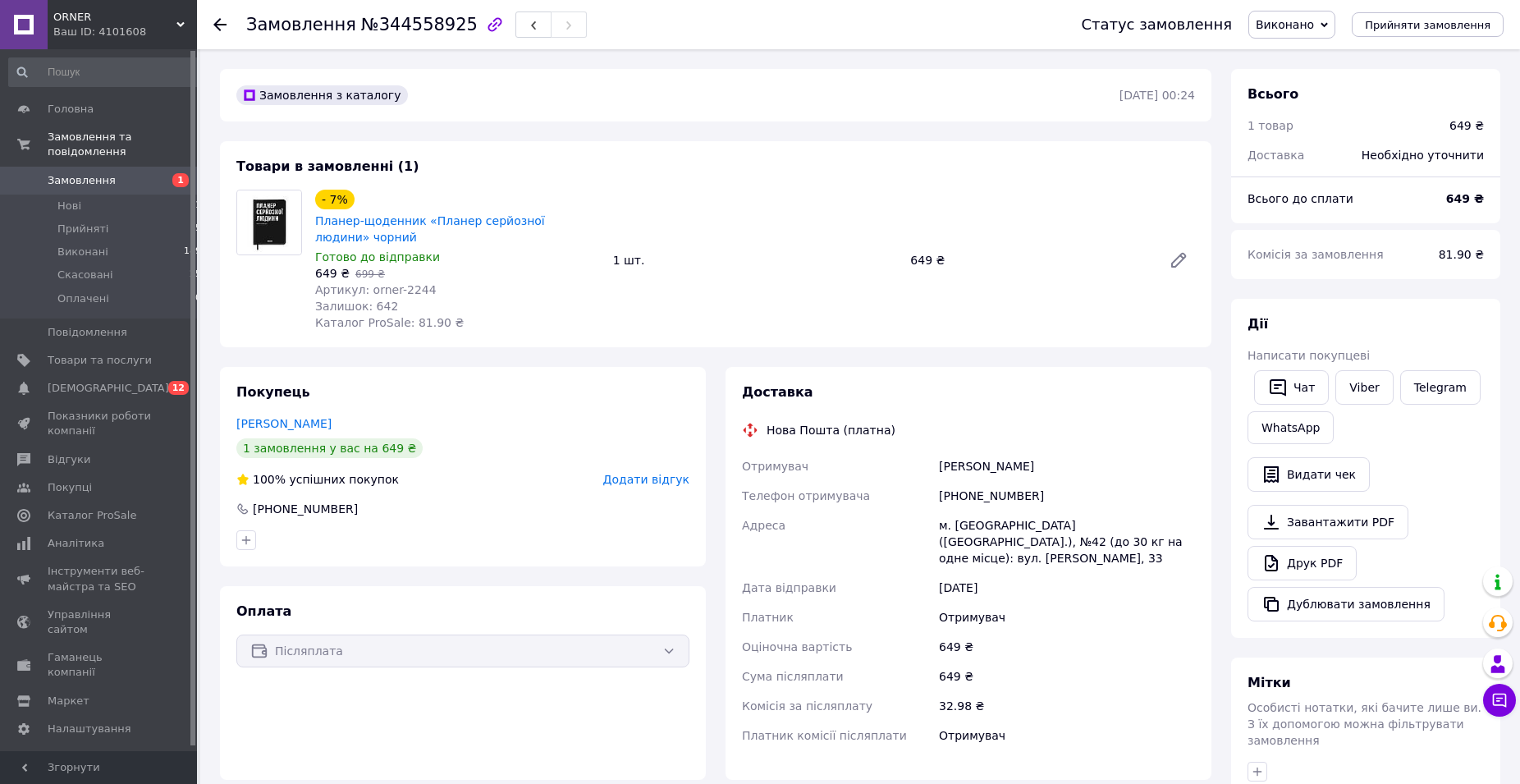
scroll to position [254, 0]
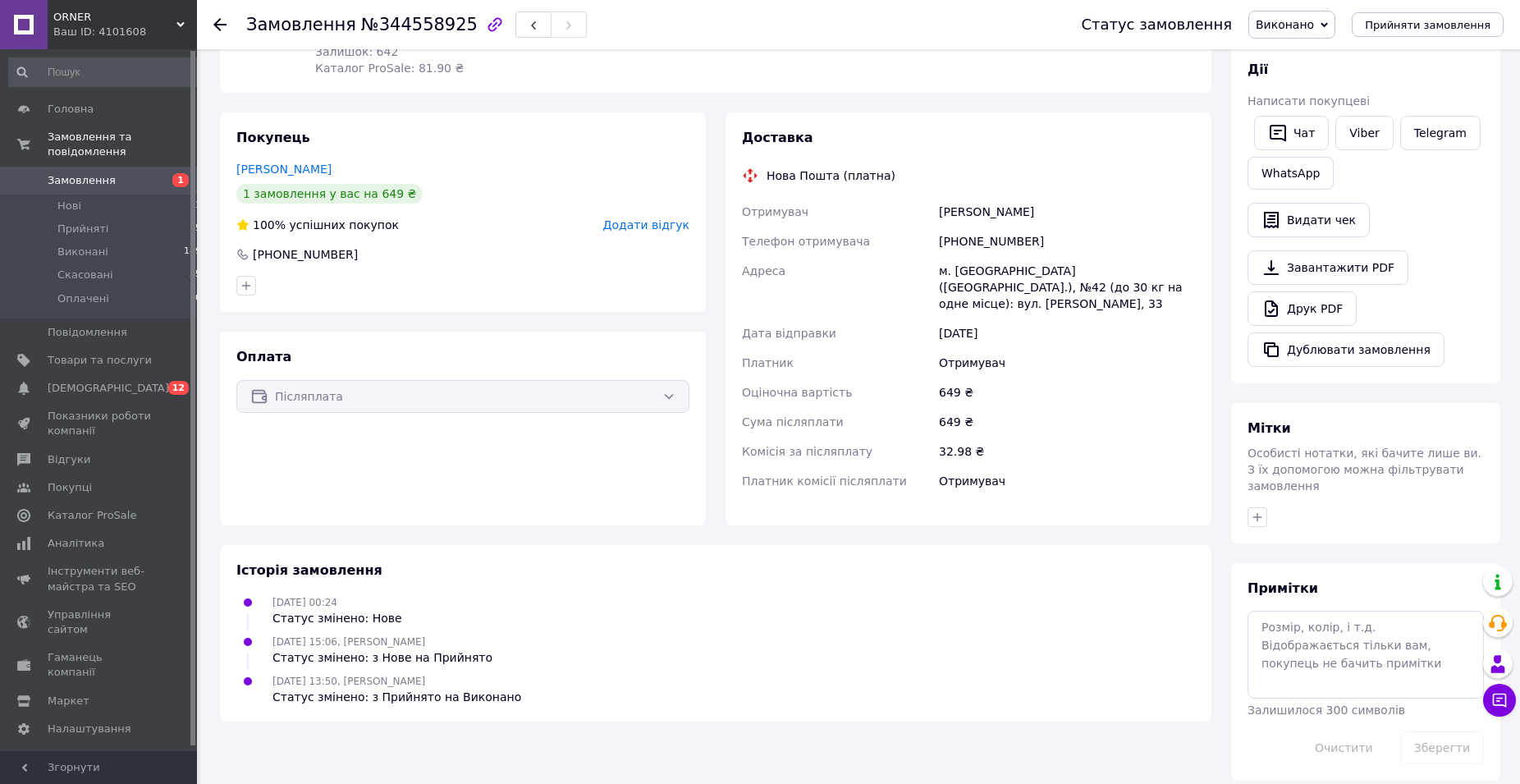
click at [945, 575] on div "Історія замовлення 20.05.2025 00:24 Статус змінено: Нове 20.05.2025 15:06, Яна …" at bounding box center [716, 633] width 992 height 177
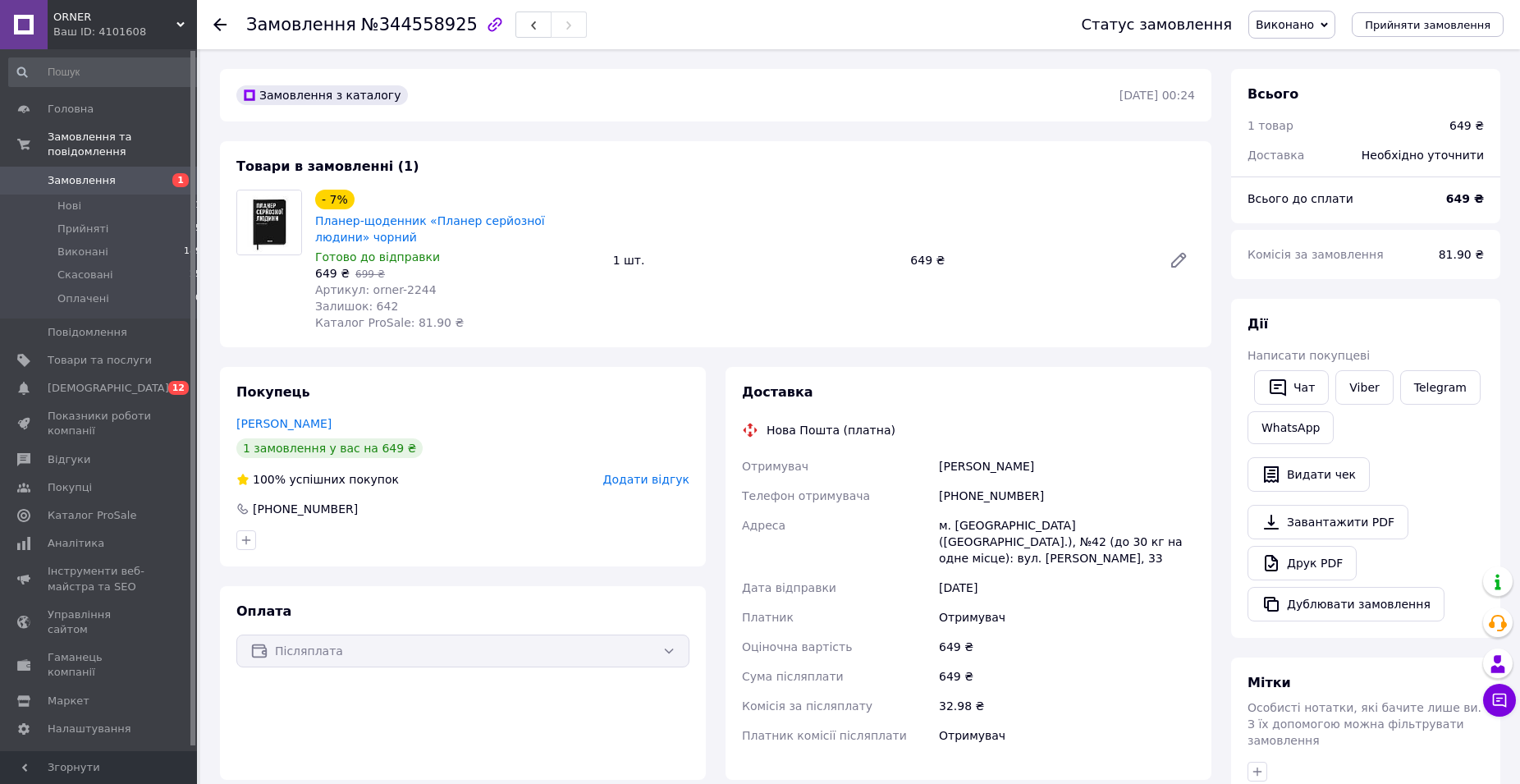
click at [1062, 200] on div "- 7% Планер-щоденник «Планер серйозної людини» чорний Готово до відправки 649 ₴…" at bounding box center [755, 260] width 893 height 147
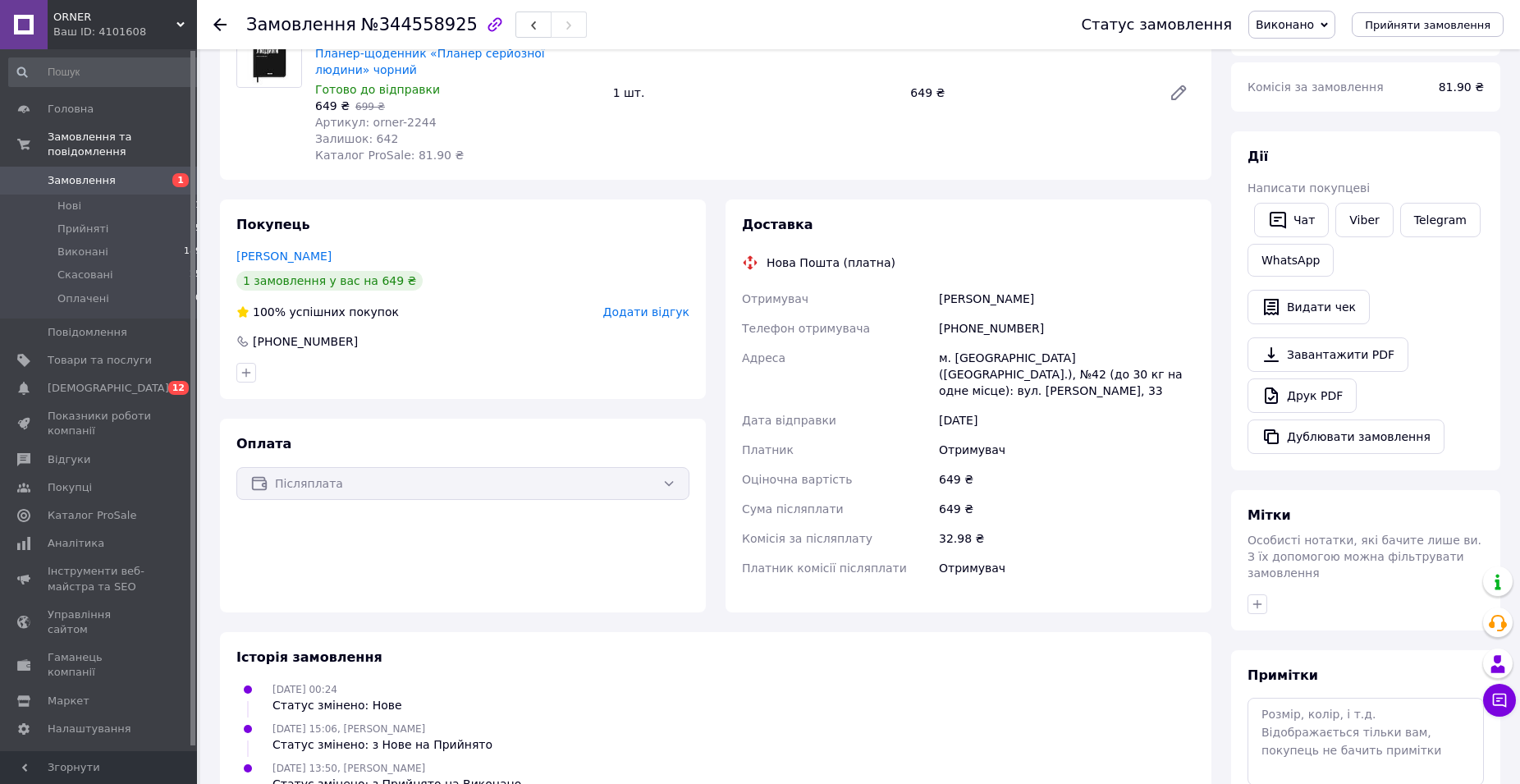
scroll to position [254, 0]
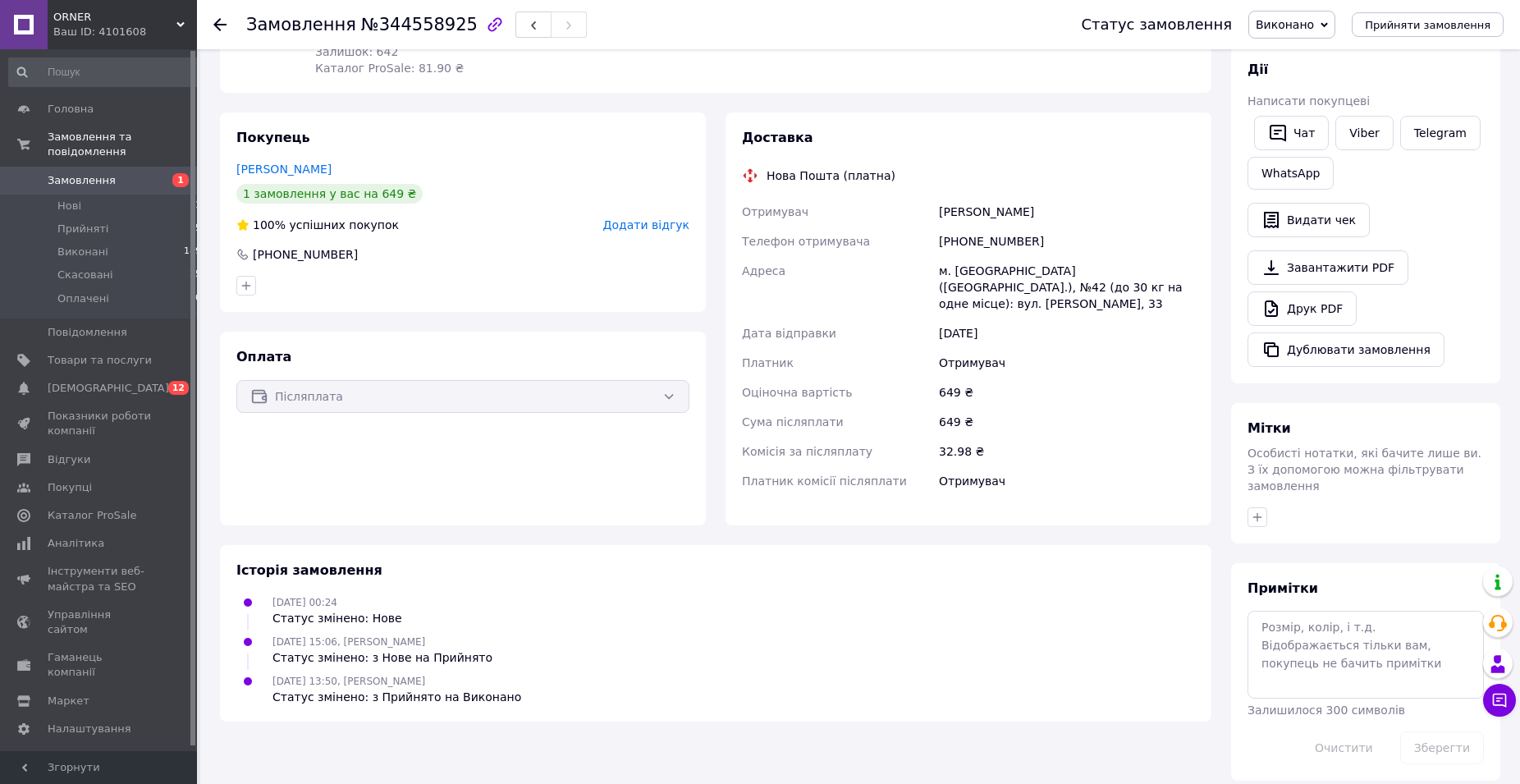
click at [627, 513] on div "Замовлення з каталогу 20.05.2025 | 00:24 Товари в замовленні (1) - 7% Планер-що…" at bounding box center [716, 297] width 1011 height 966
click at [1031, 599] on div "20.05.2025 00:24 Статус змінено: Нове" at bounding box center [716, 610] width 972 height 33
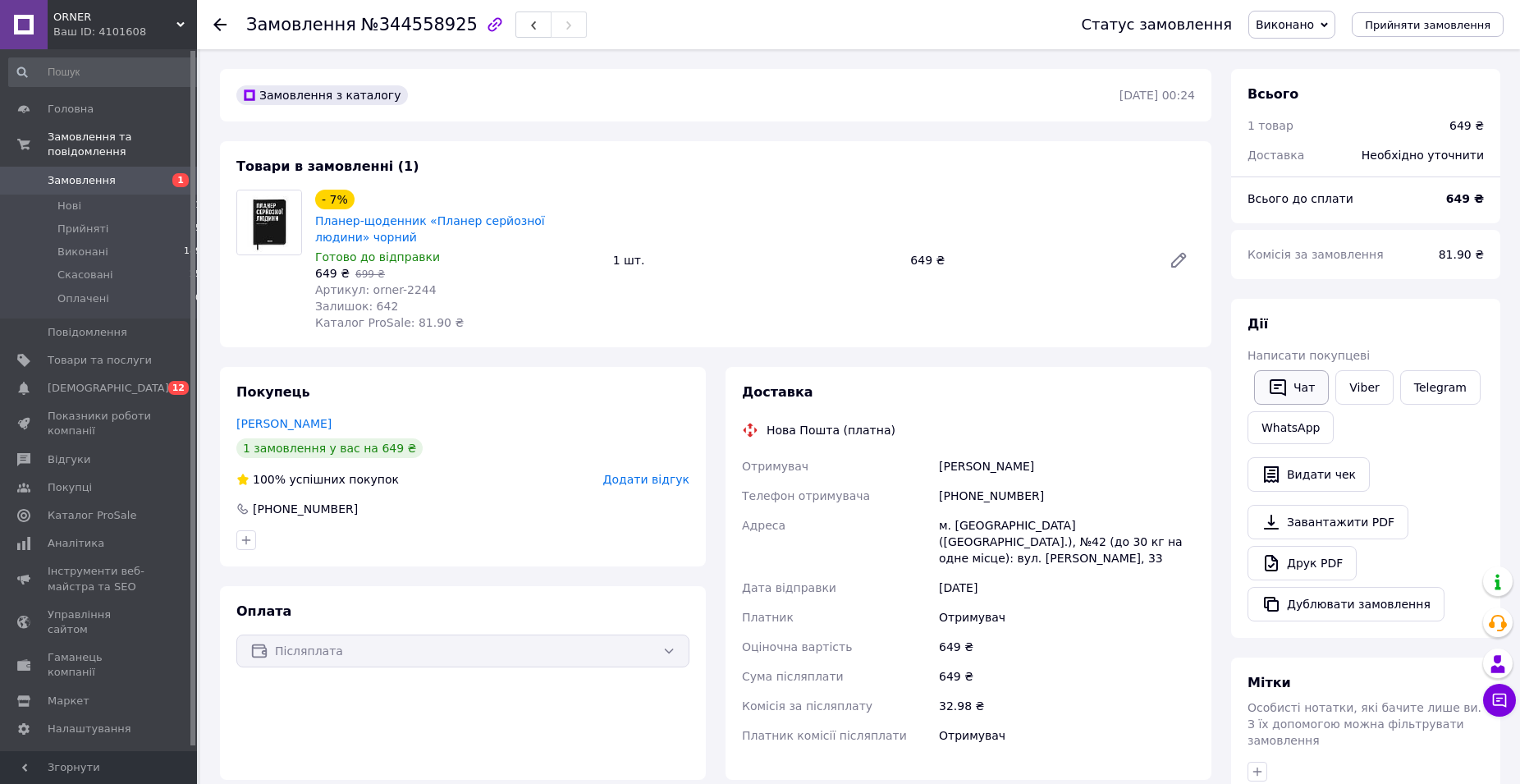
click at [1312, 399] on button "Чат" at bounding box center [1292, 388] width 75 height 35
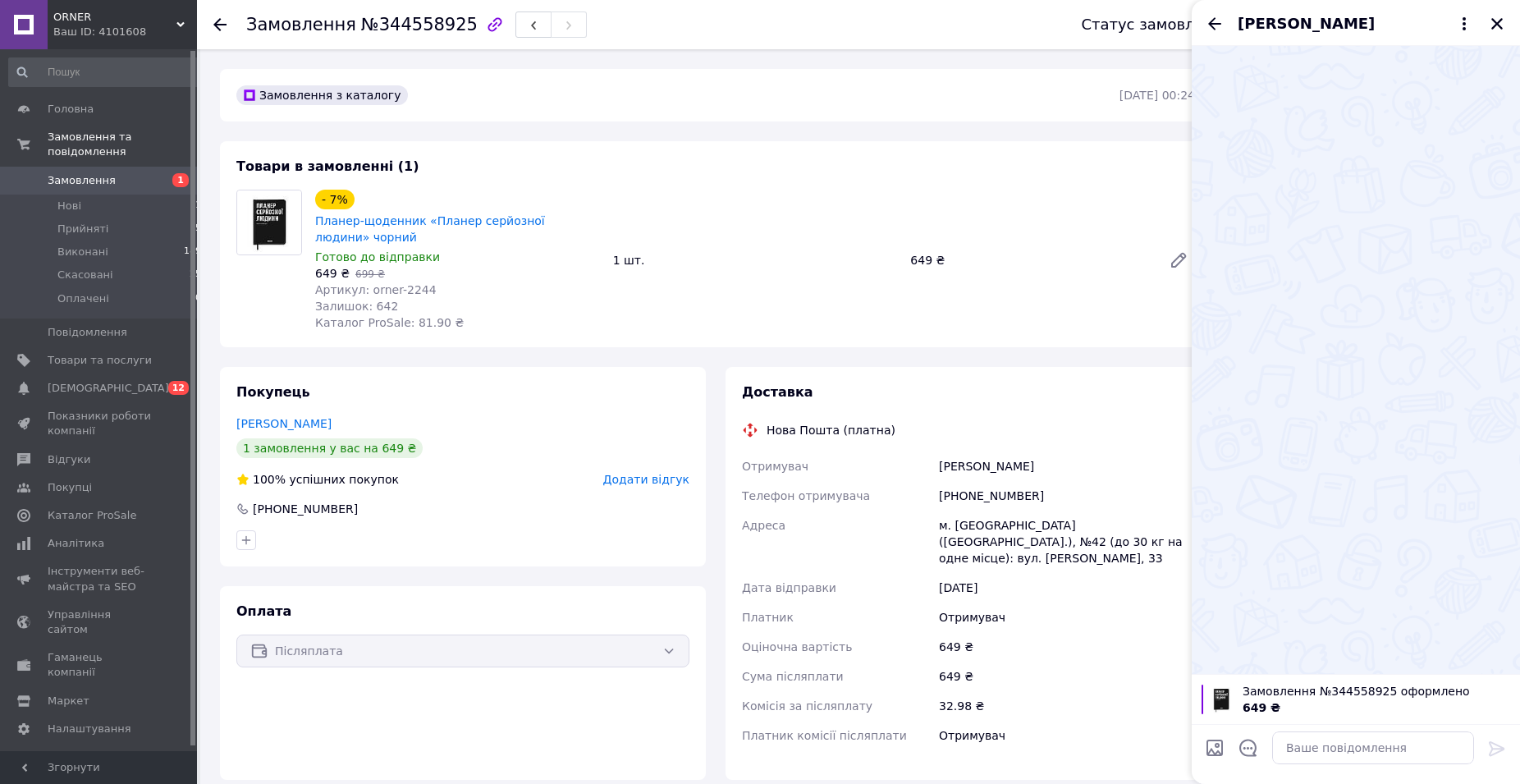
click at [1385, 439] on div at bounding box center [1356, 360] width 329 height 628
click at [1245, 750] on icon "Відкрити шаблони відповідей" at bounding box center [1249, 747] width 18 height 18
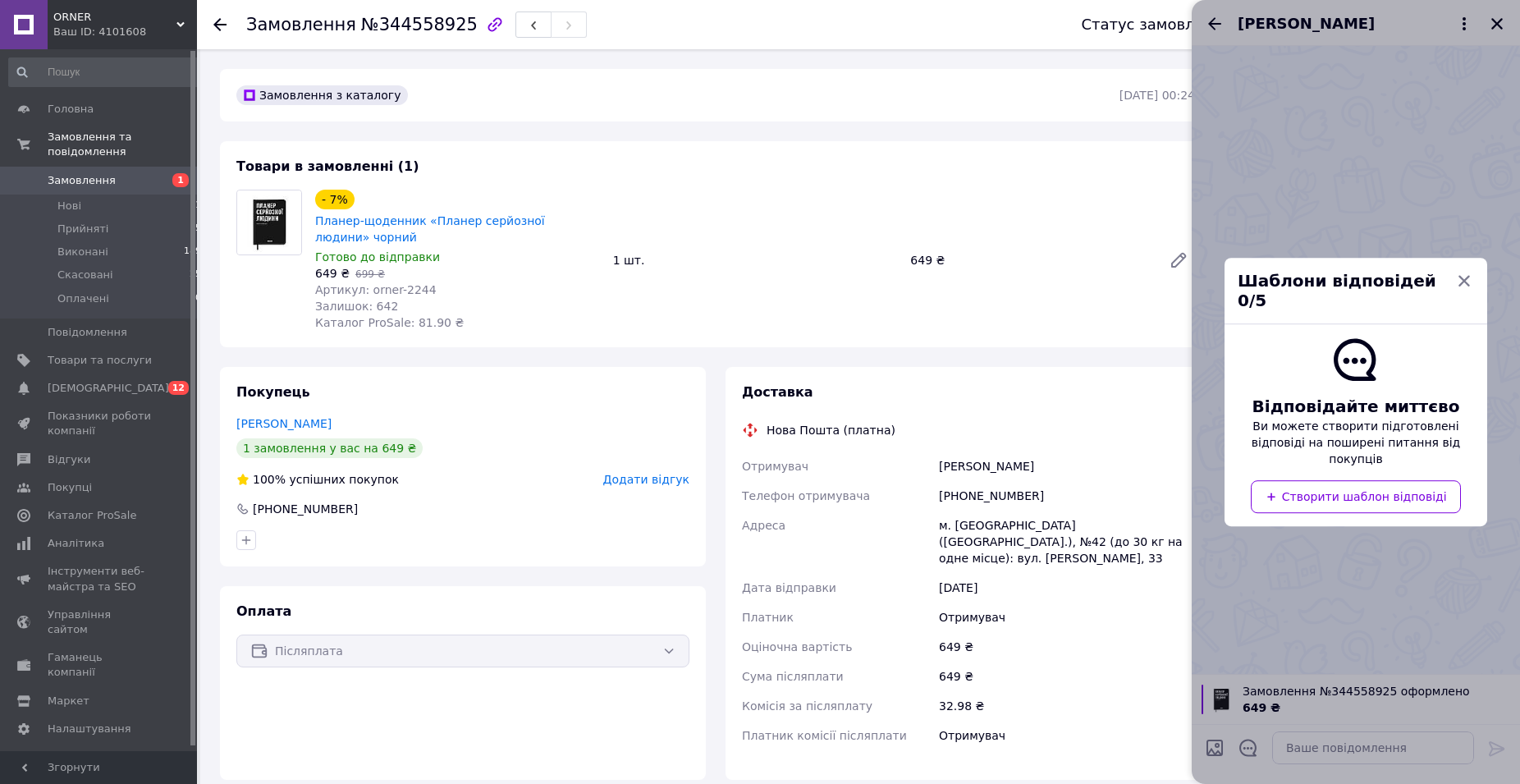
click at [1419, 595] on div at bounding box center [1356, 392] width 329 height 784
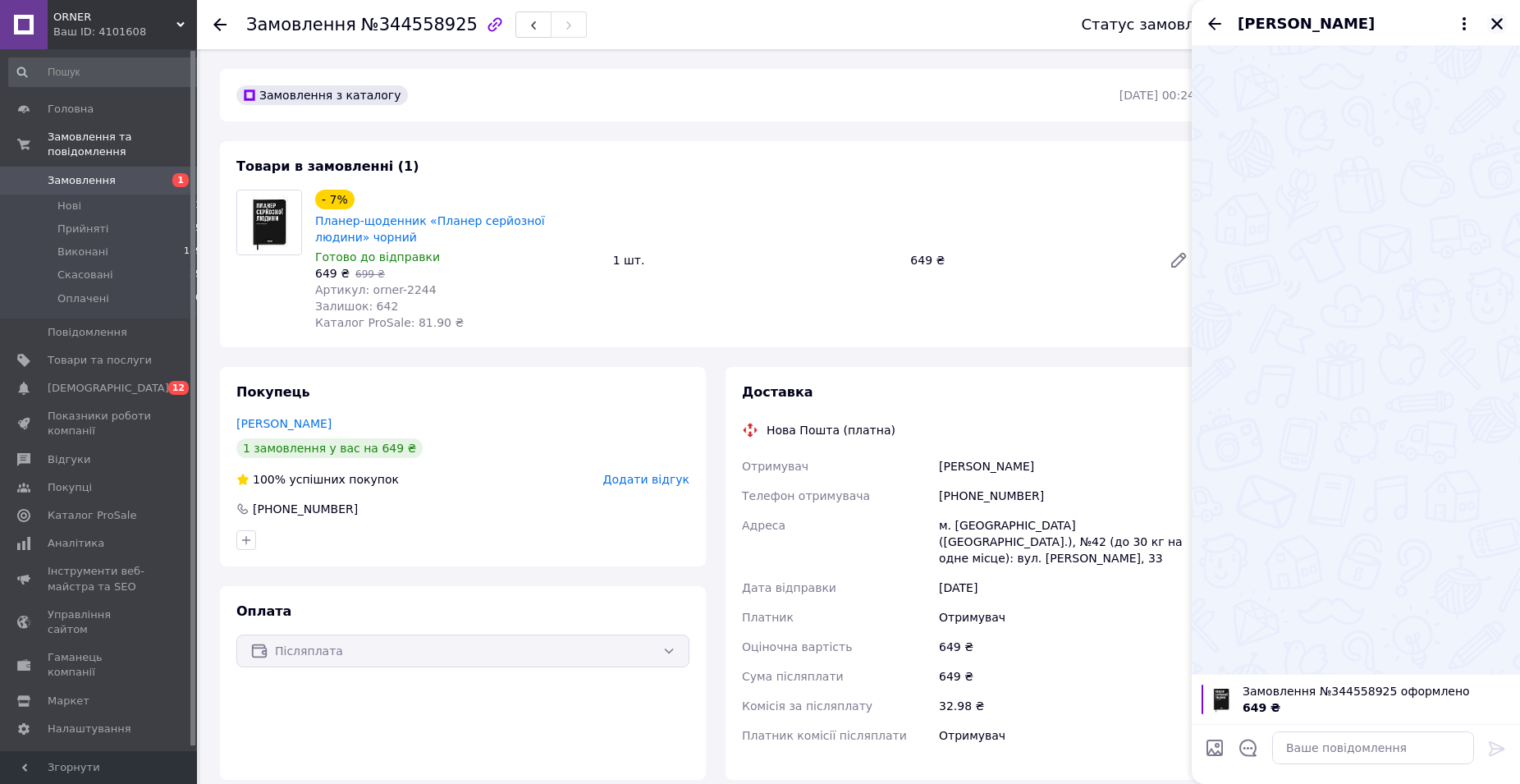
click at [1506, 28] on button "Закрити" at bounding box center [1498, 24] width 20 height 20
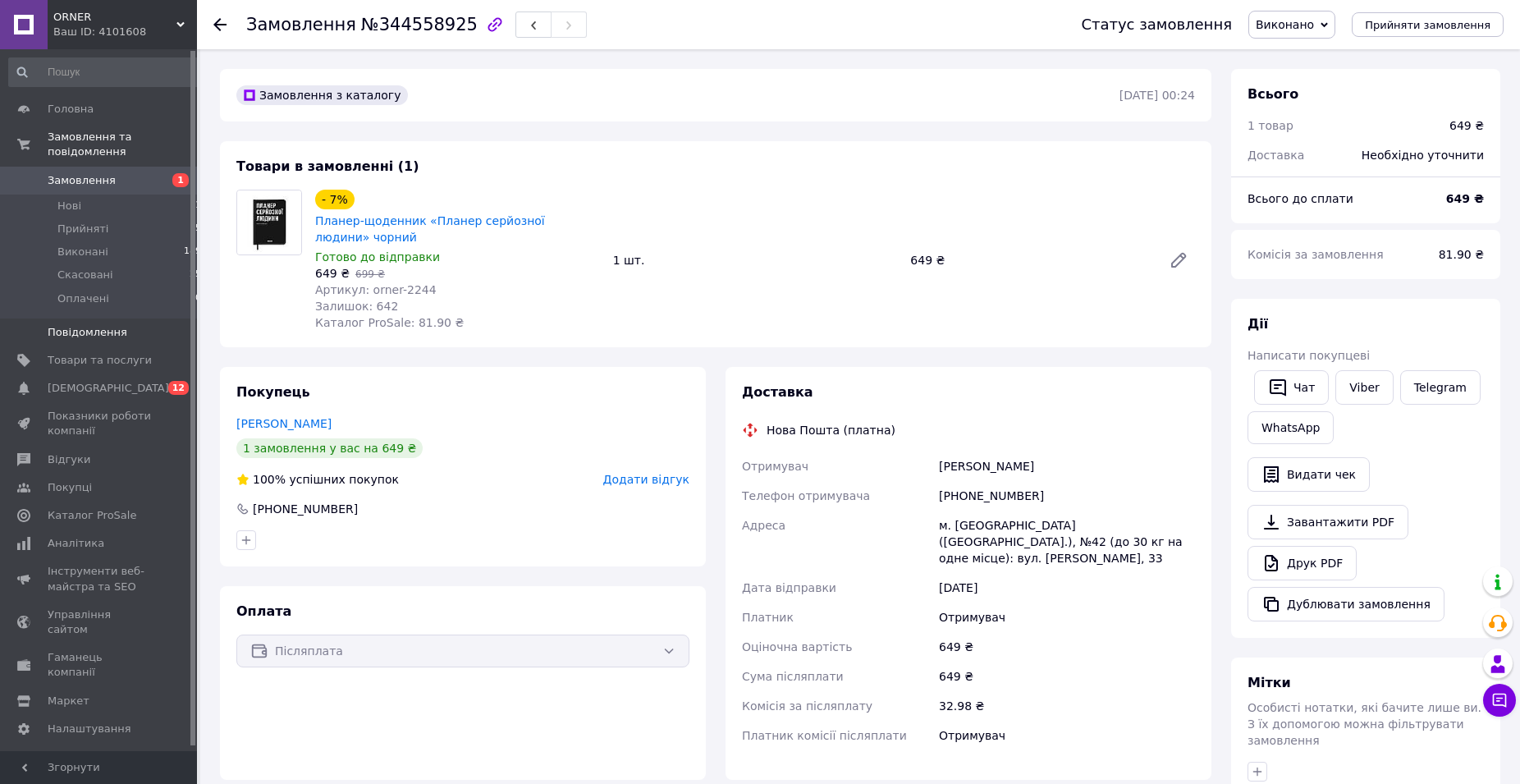
click at [92, 318] on link "Повідомлення 0" at bounding box center [105, 332] width 211 height 28
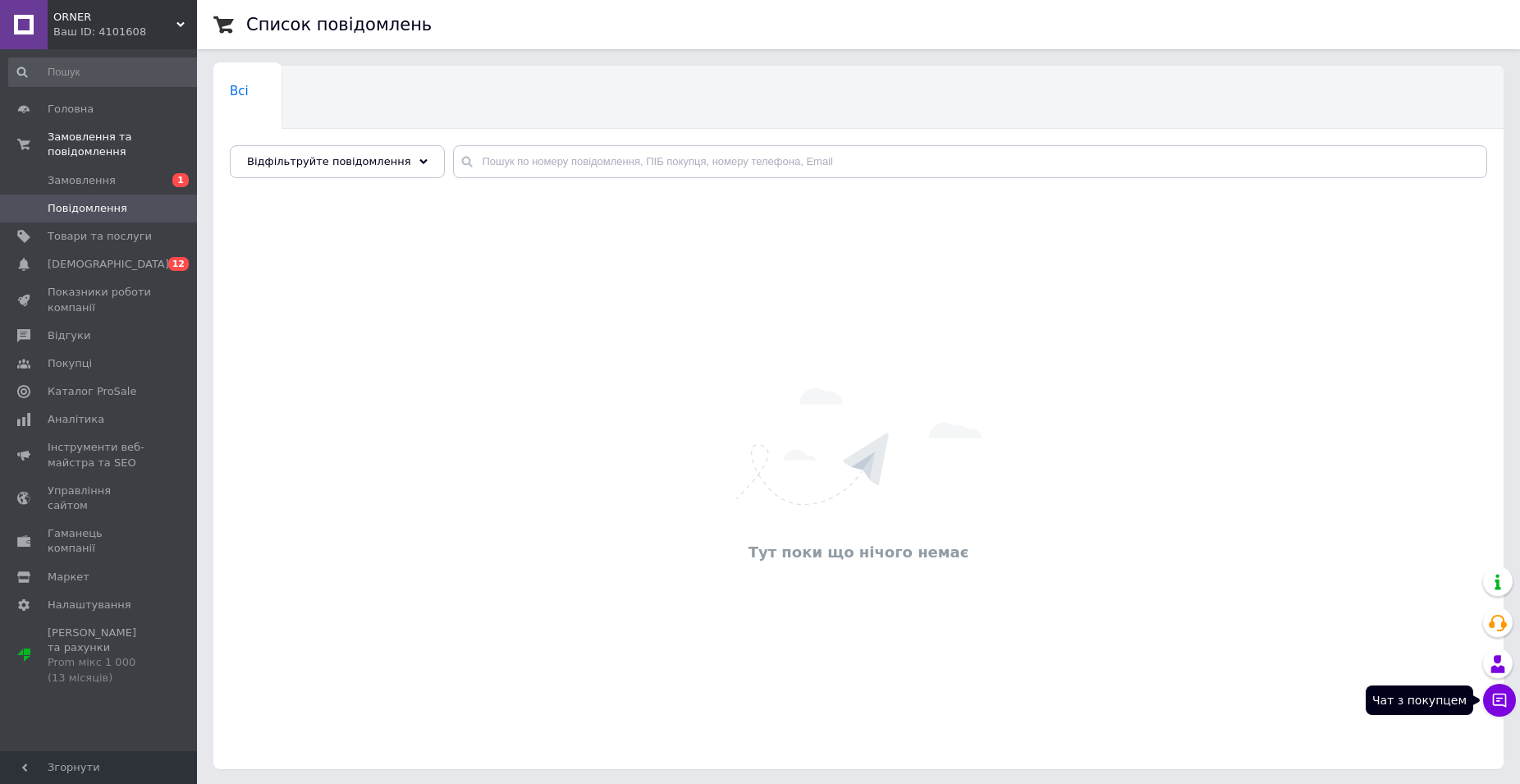
click at [1498, 699] on icon at bounding box center [1500, 700] width 16 height 16
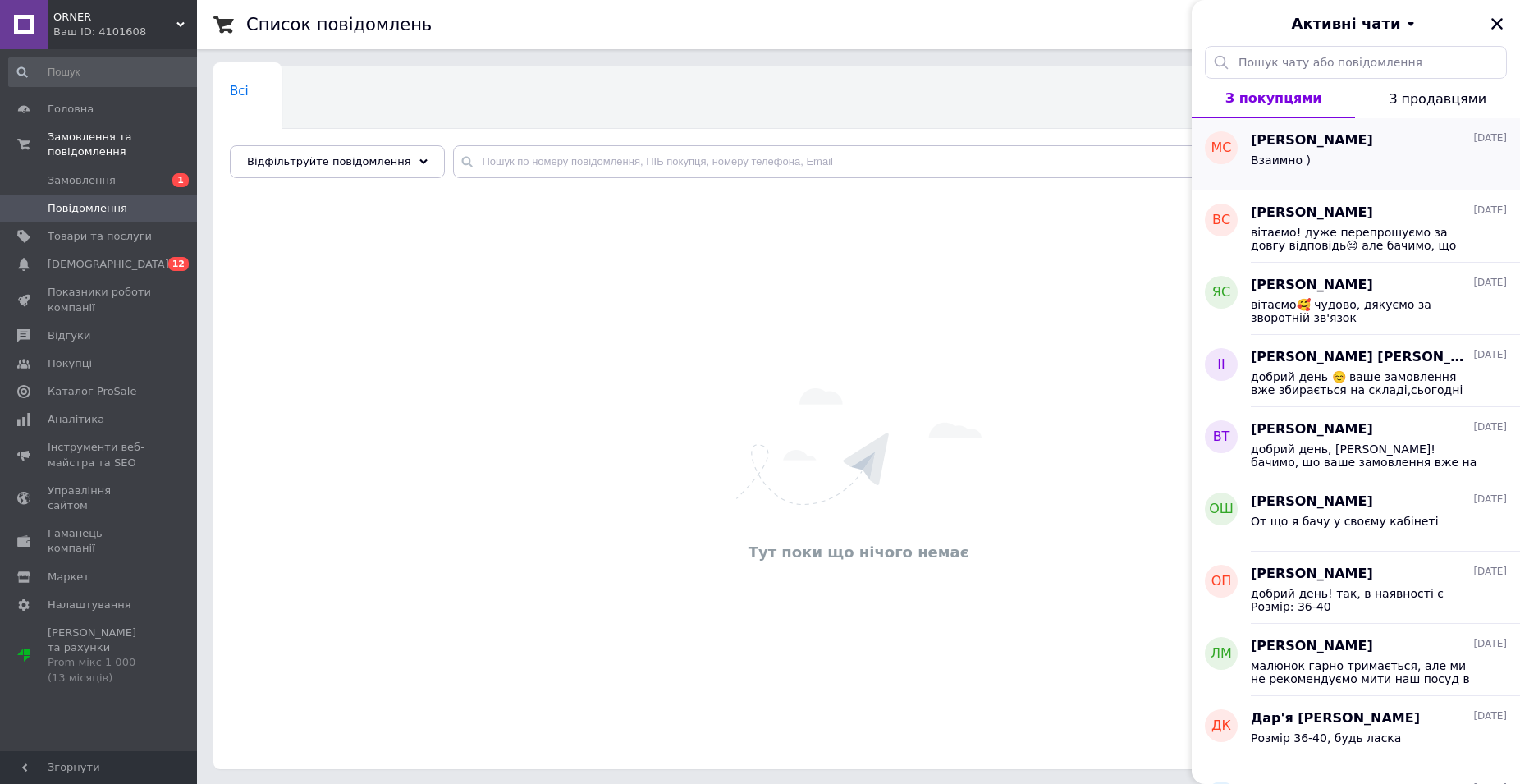
click at [1299, 182] on div "Мария Сернова 06.09.2025 Взаимно )" at bounding box center [1385, 154] width 269 height 72
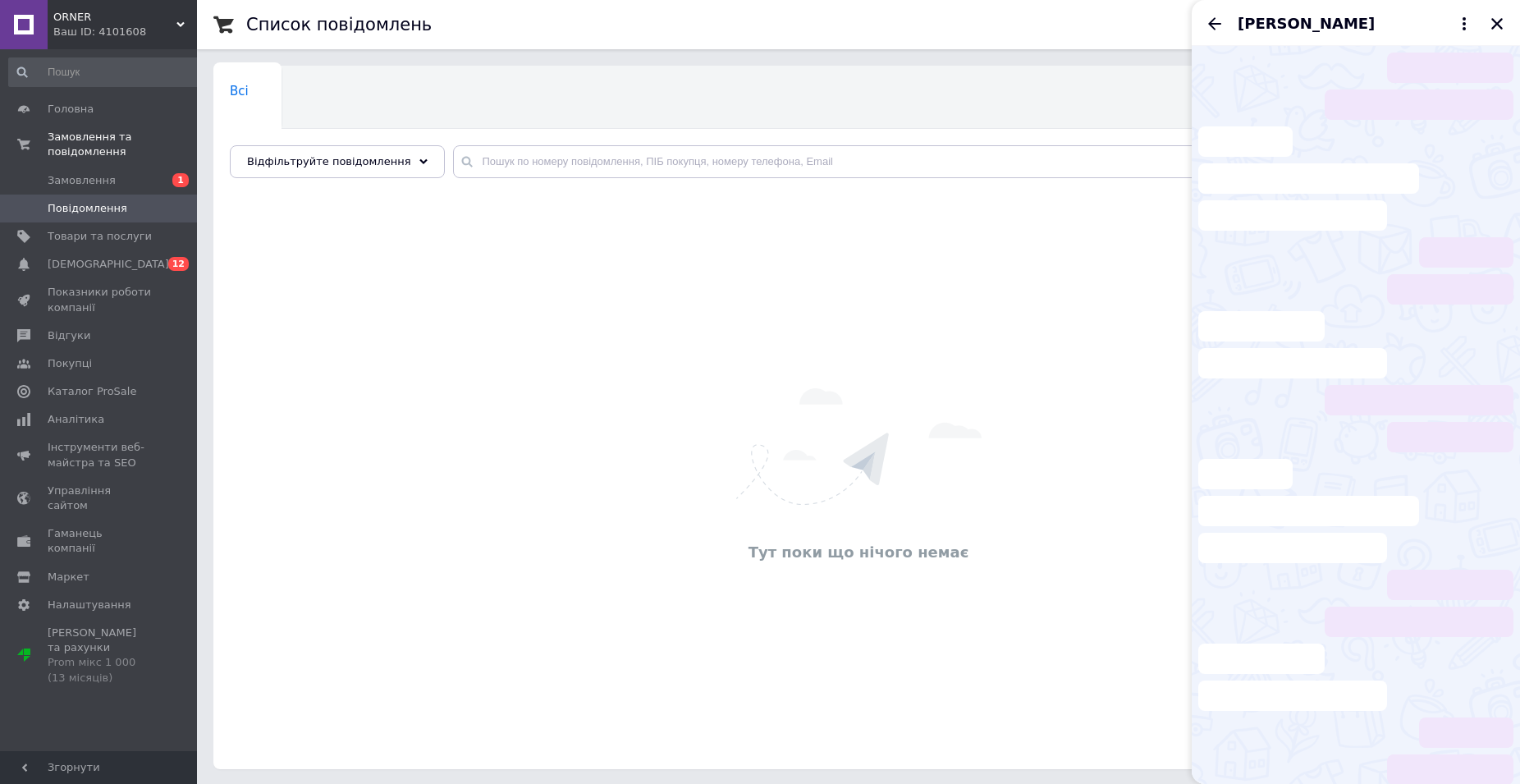
scroll to position [838, 0]
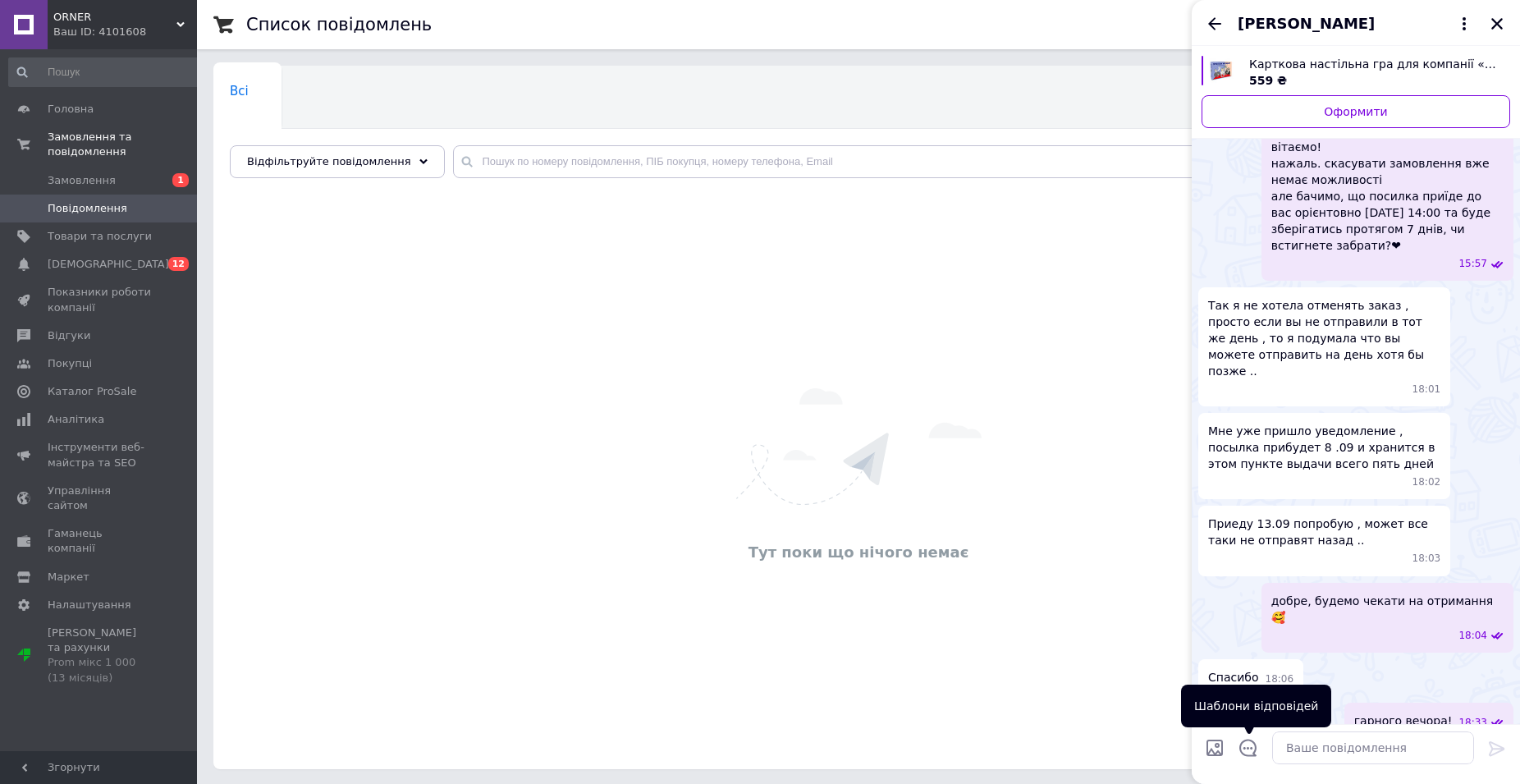
click at [1257, 738] on div at bounding box center [1249, 750] width 35 height 40
click at [1254, 752] on icon "Відкрити шаблони відповідей" at bounding box center [1249, 747] width 18 height 18
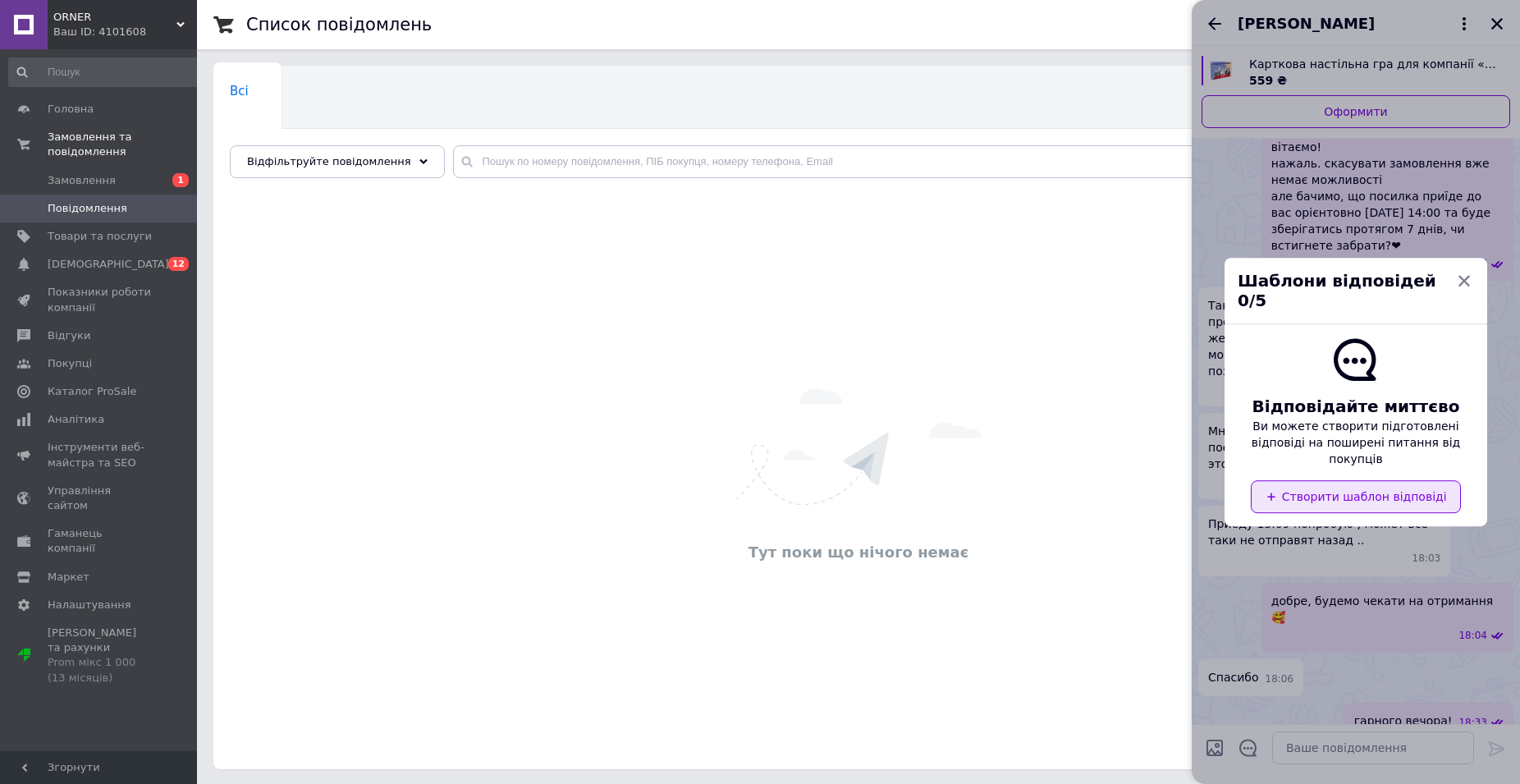
click at [1315, 480] on button "Створити шаблон відповіді" at bounding box center [1355, 497] width 210 height 33
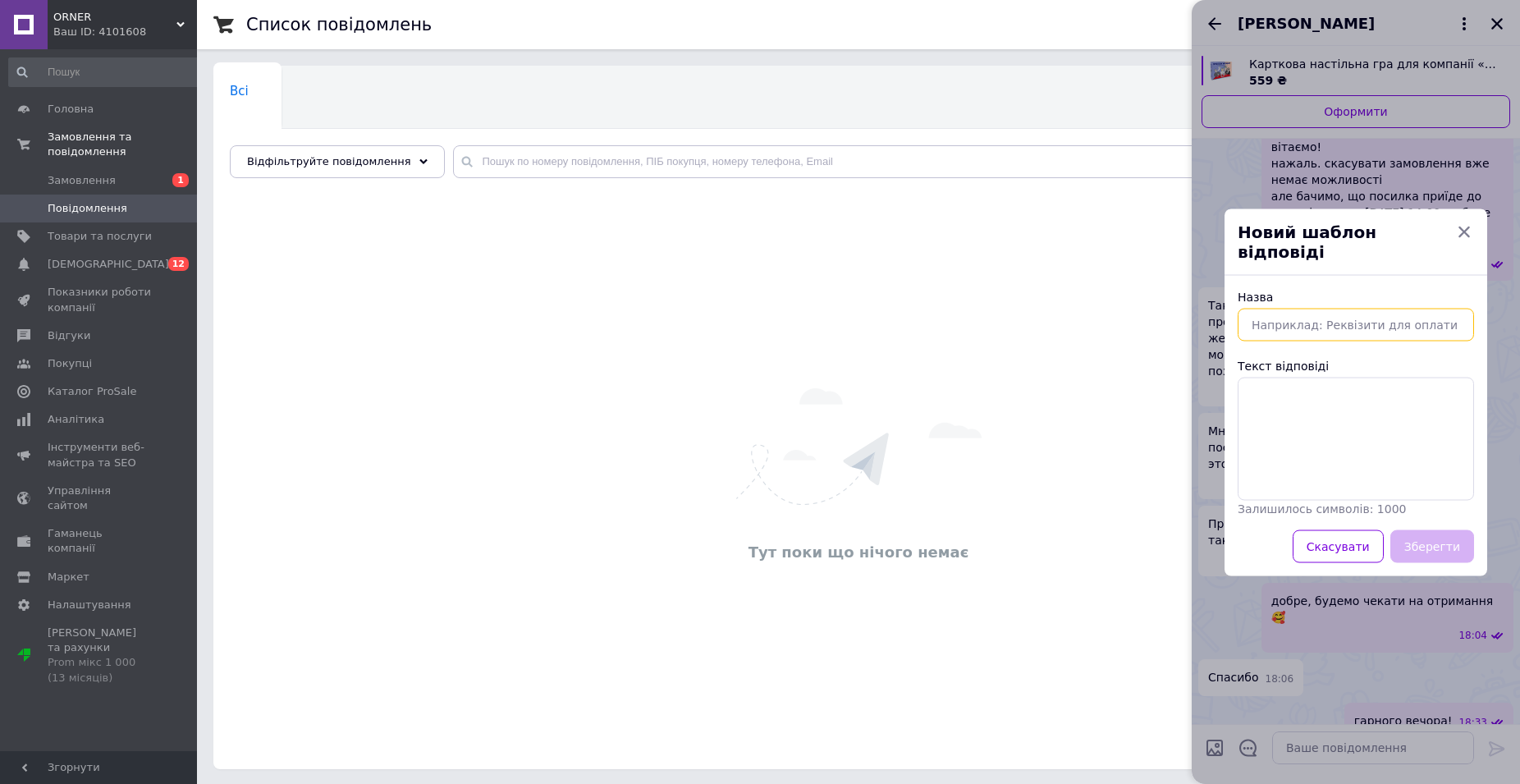
click at [1321, 325] on input "Назва" at bounding box center [1356, 324] width 236 height 33
click at [1468, 237] on icon "button" at bounding box center [1464, 231] width 12 height 12
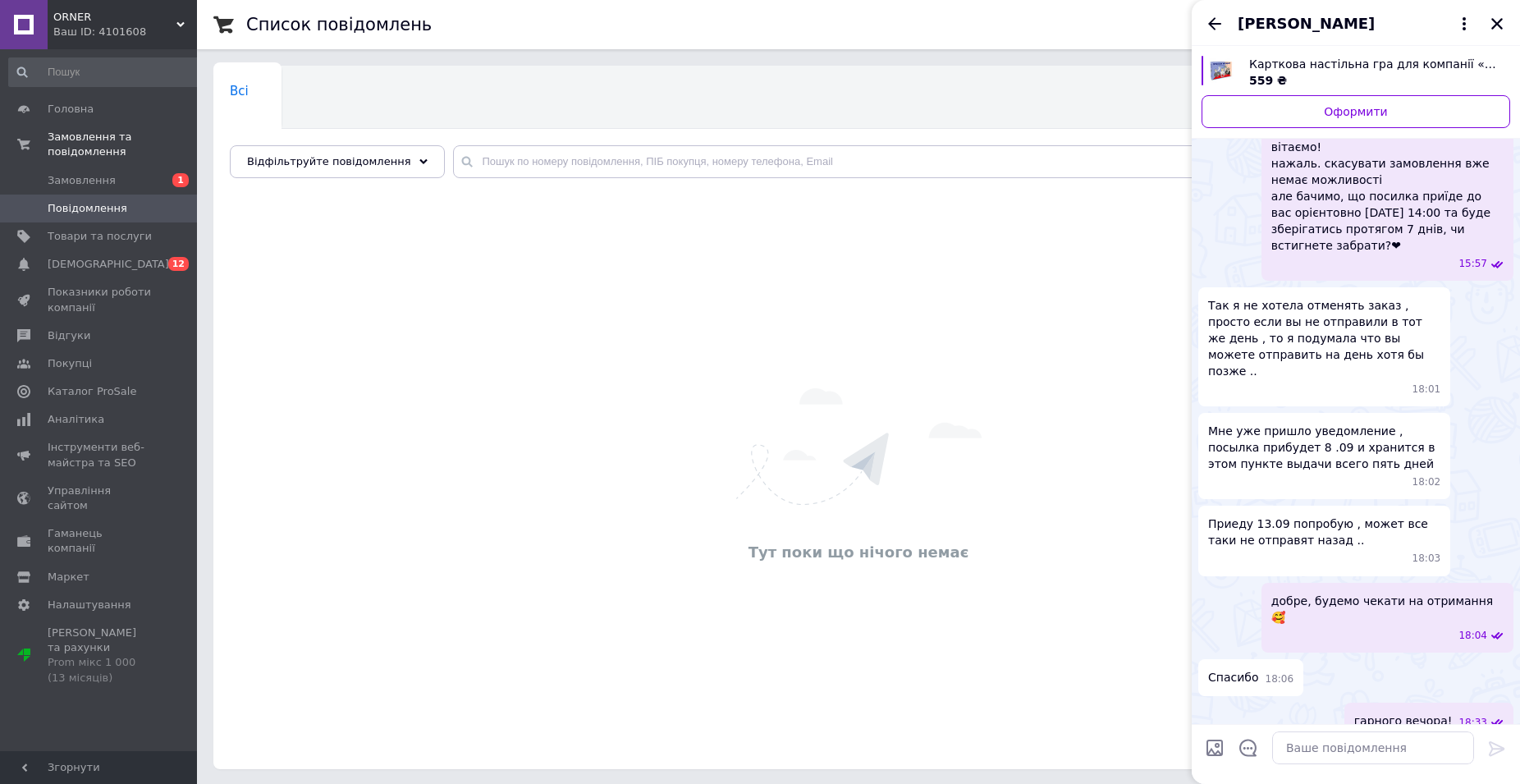
click at [1232, 24] on div "Мария Сернова" at bounding box center [1356, 23] width 329 height 46
click at [1467, 20] on icon at bounding box center [1465, 24] width 20 height 20
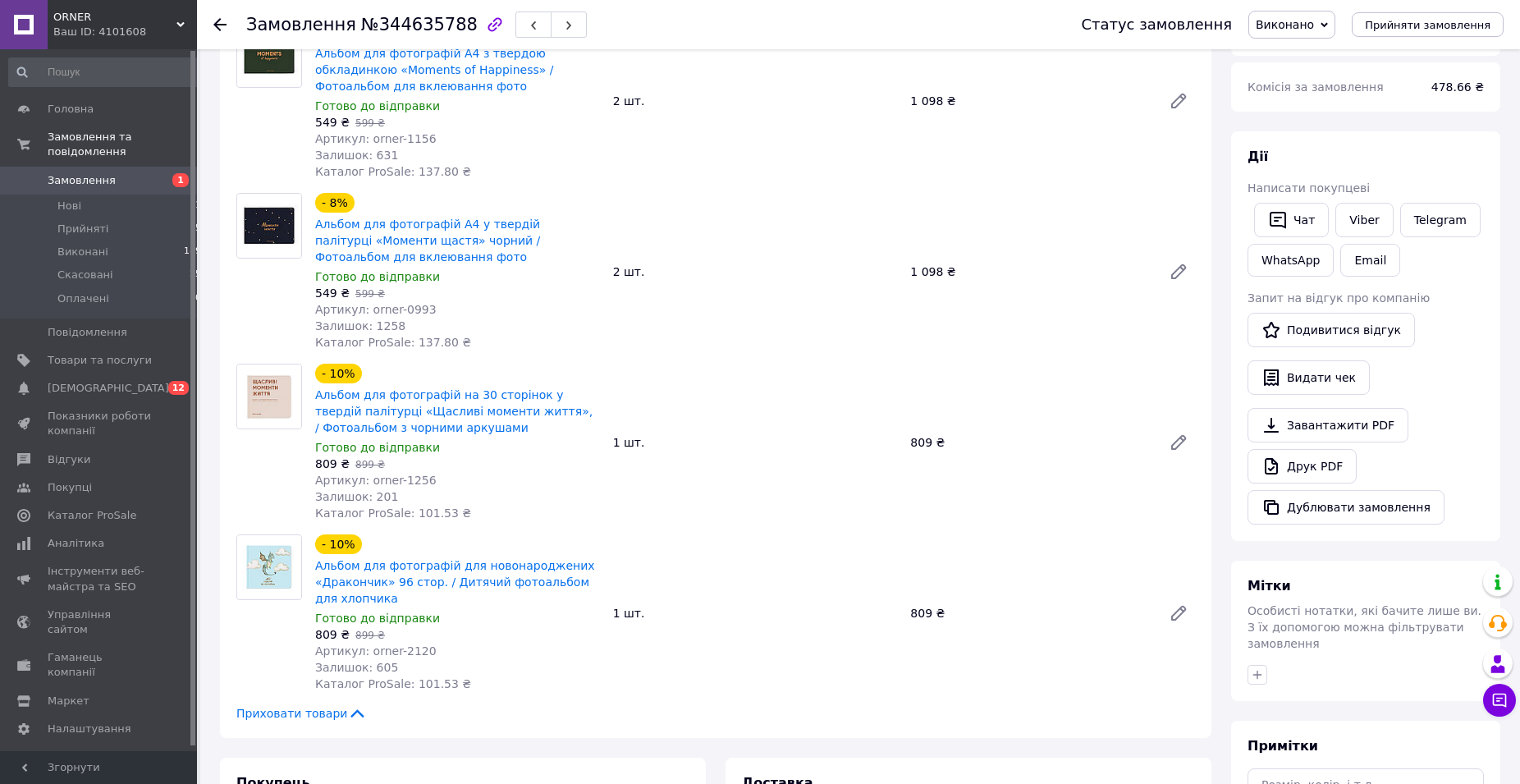
scroll to position [586, 0]
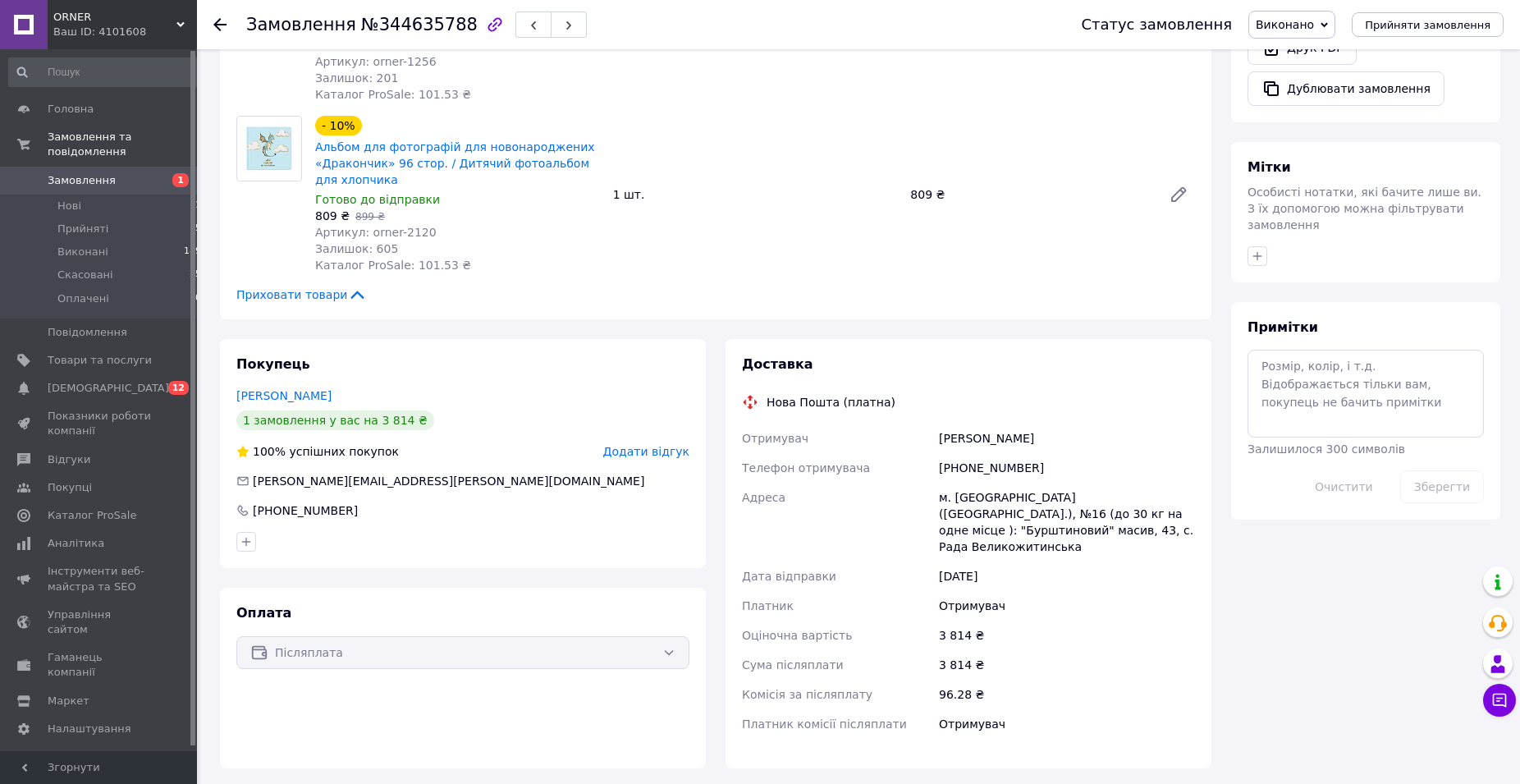
click at [527, 535] on div at bounding box center [463, 542] width 459 height 27
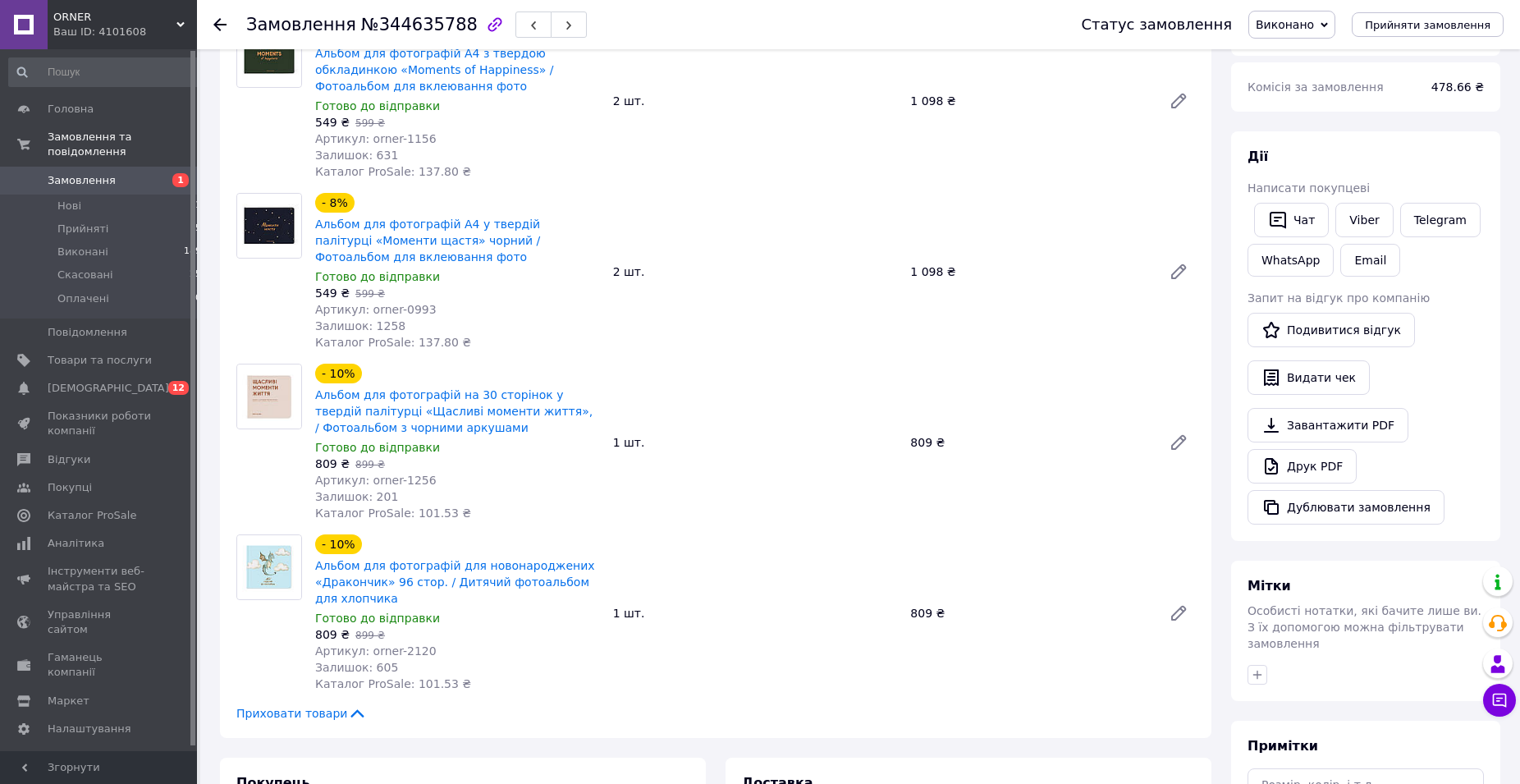
scroll to position [0, 0]
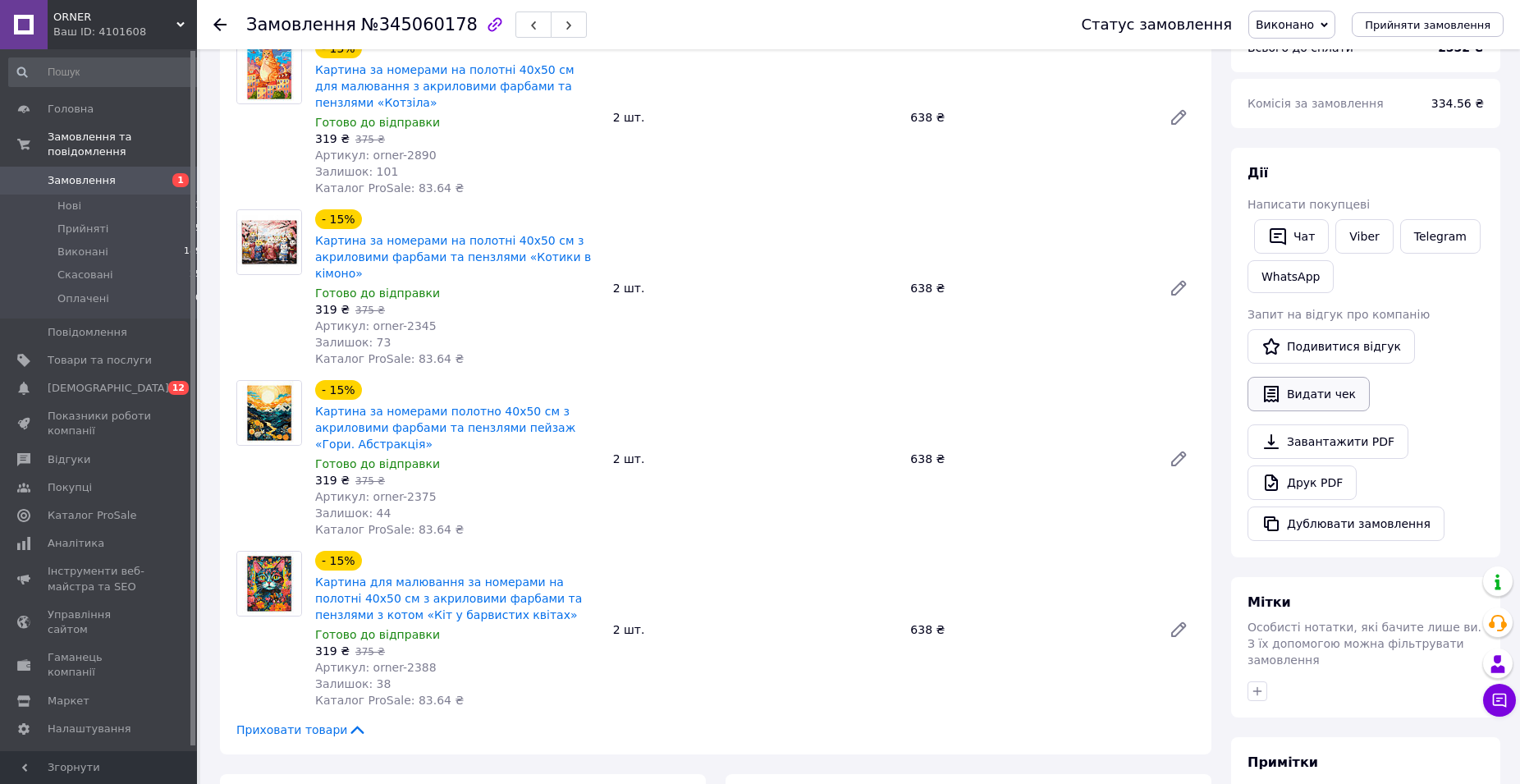
scroll to position [68, 0]
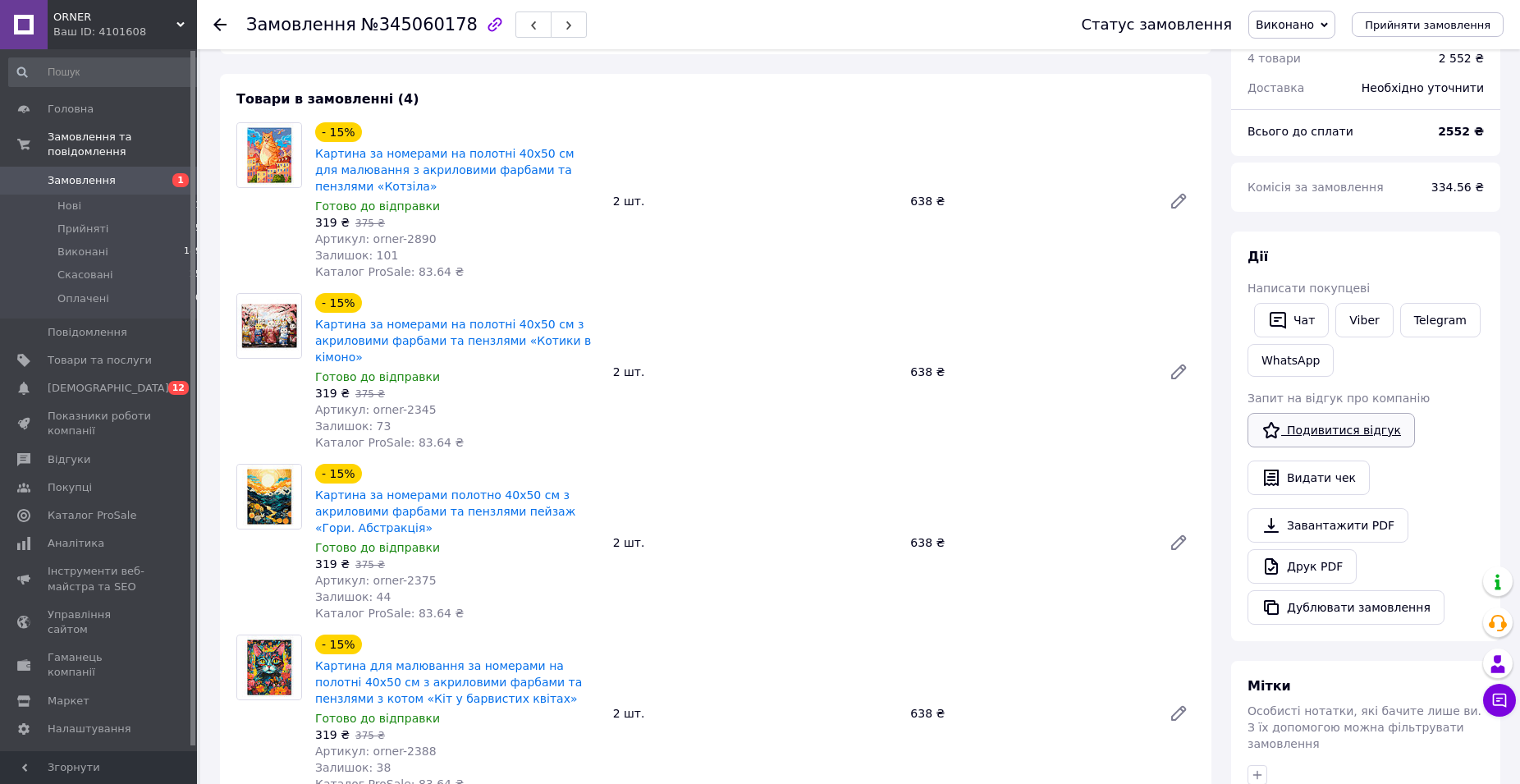
click at [1339, 427] on link "Подивитися відгук" at bounding box center [1331, 430] width 167 height 35
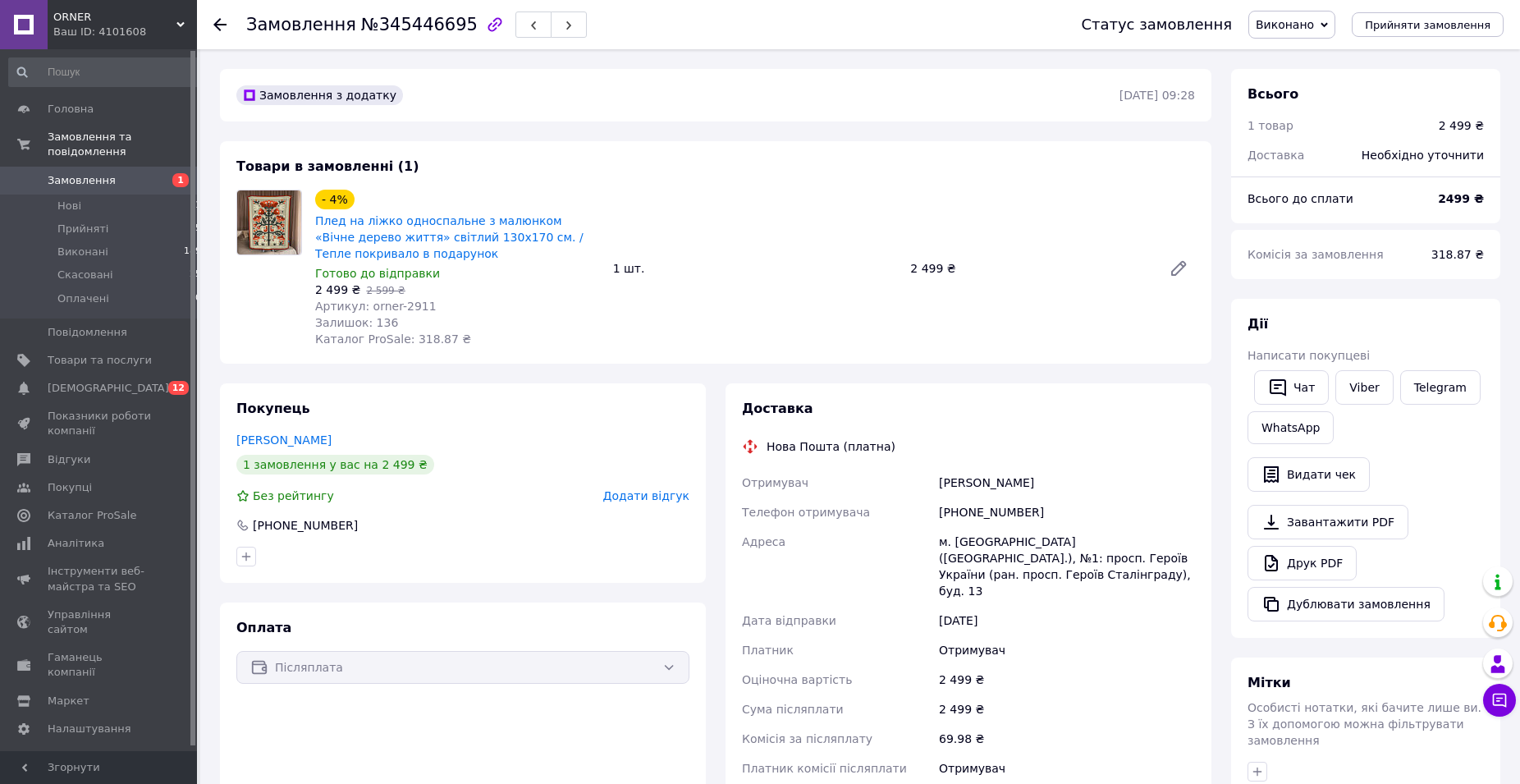
click at [971, 337] on div "- 4% Плед на ліжко односпальне з малюнком «Вічне дерево життя» світлий 130х170 …" at bounding box center [755, 268] width 893 height 164
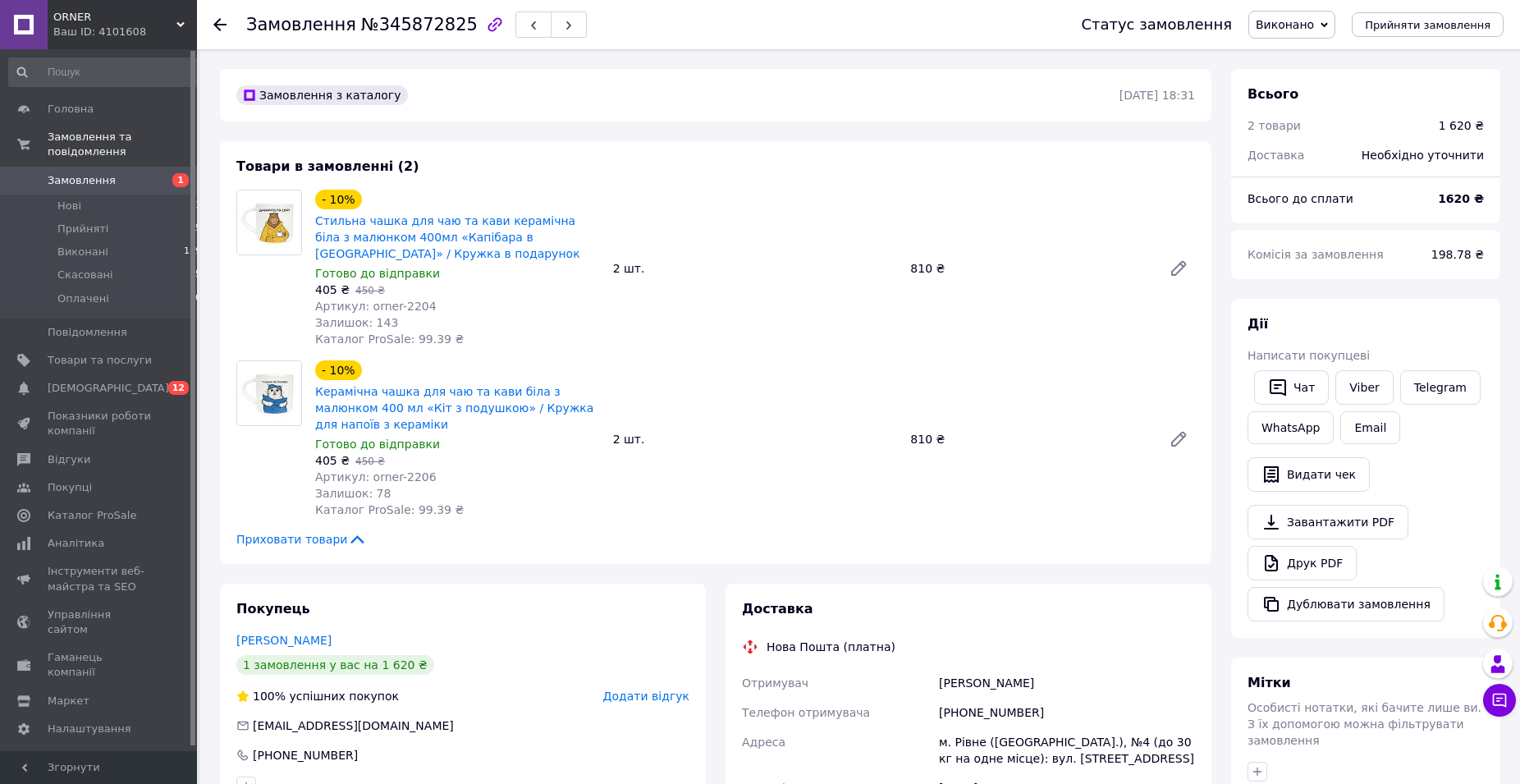
click at [624, 132] on div "Замовлення з каталогу 28.05.2025 | 18:31 Товари в замовленні (2) - 10% Стильна …" at bounding box center [716, 622] width 1011 height 1107
click at [568, 85] on div "Замовлення з каталогу" at bounding box center [676, 95] width 887 height 27
click at [844, 474] on div "- 10% Керамічна чашка для чаю та кави біла з малюнком 400 мл «Кіт з подушкою» /…" at bounding box center [755, 438] width 893 height 164
click at [81, 173] on span "Замовлення" at bounding box center [81, 180] width 68 height 15
